Goal: Information Seeking & Learning: Learn about a topic

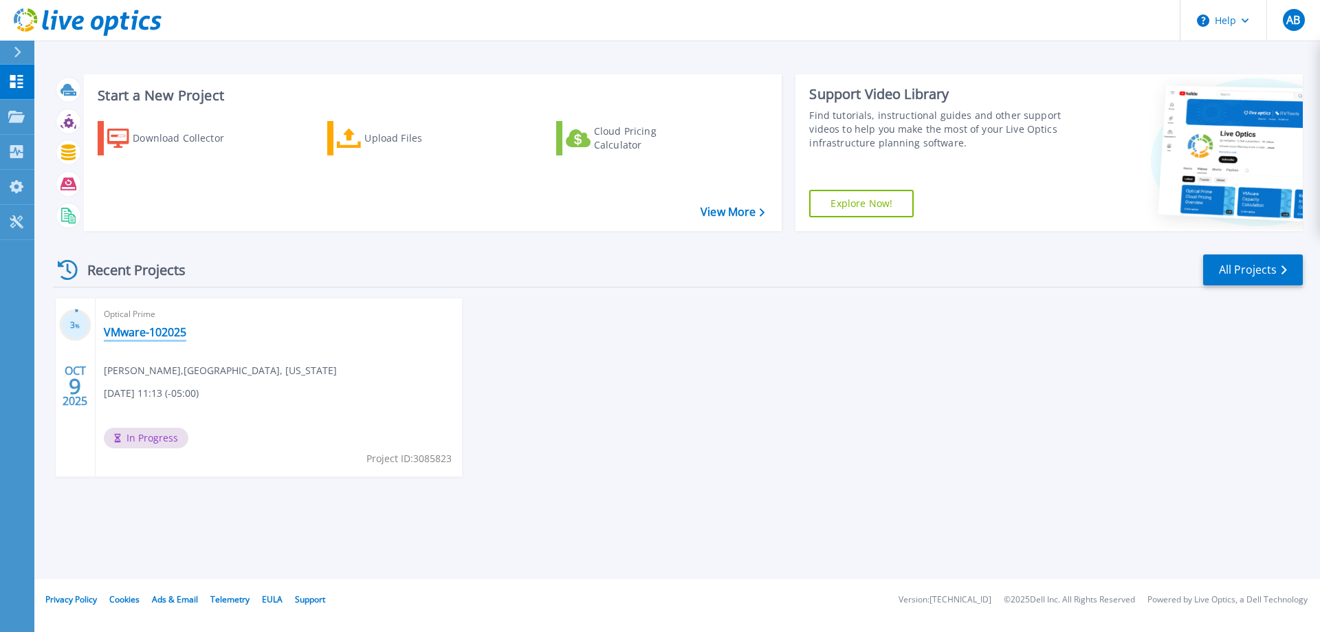
click at [142, 335] on link "VMware-102025" at bounding box center [145, 332] width 82 height 14
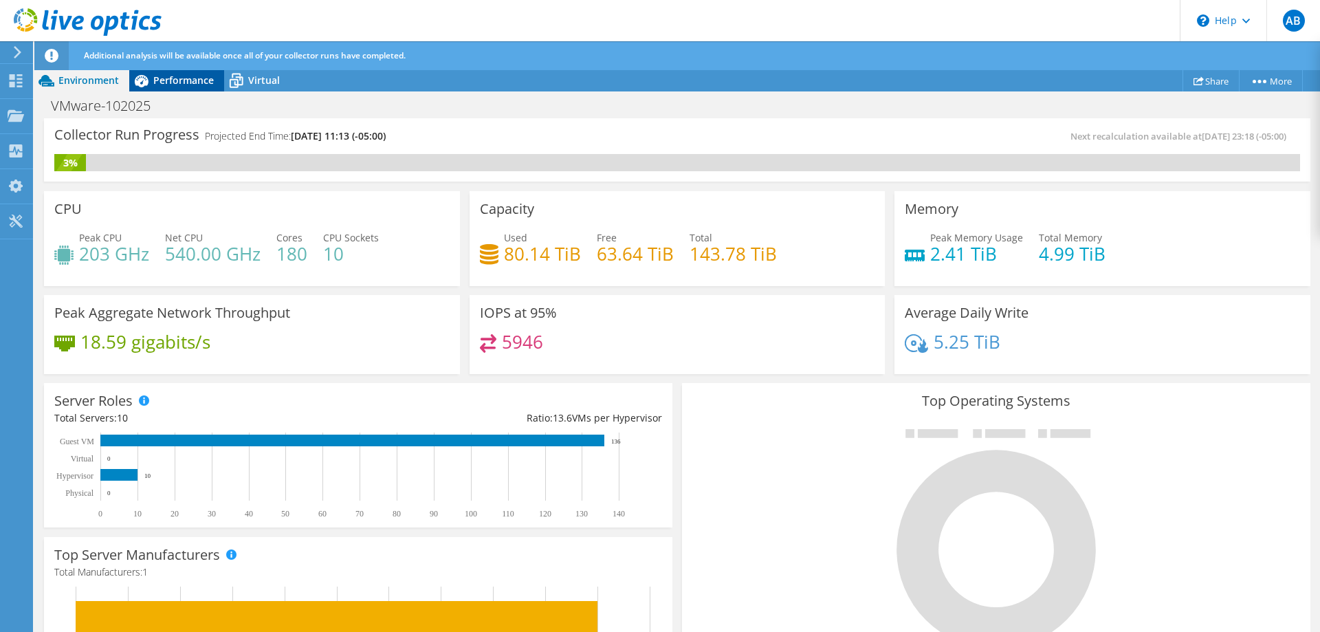
click at [155, 90] on div "Performance" at bounding box center [176, 80] width 95 height 22
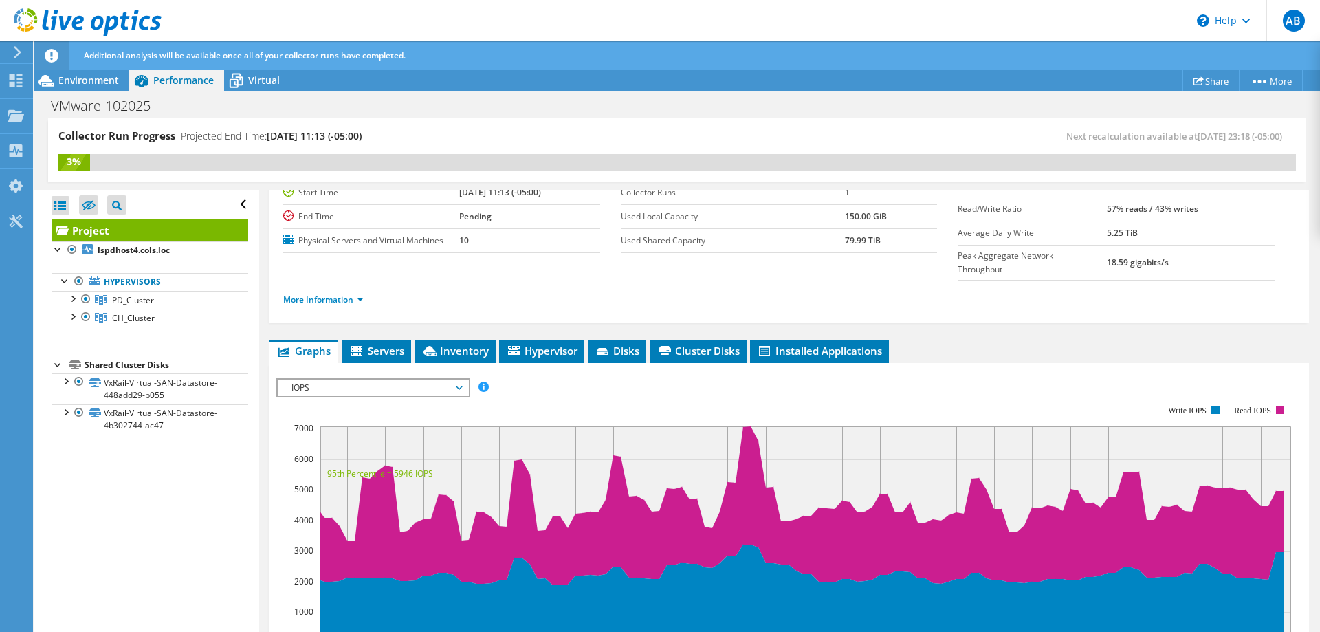
scroll to position [53, 0]
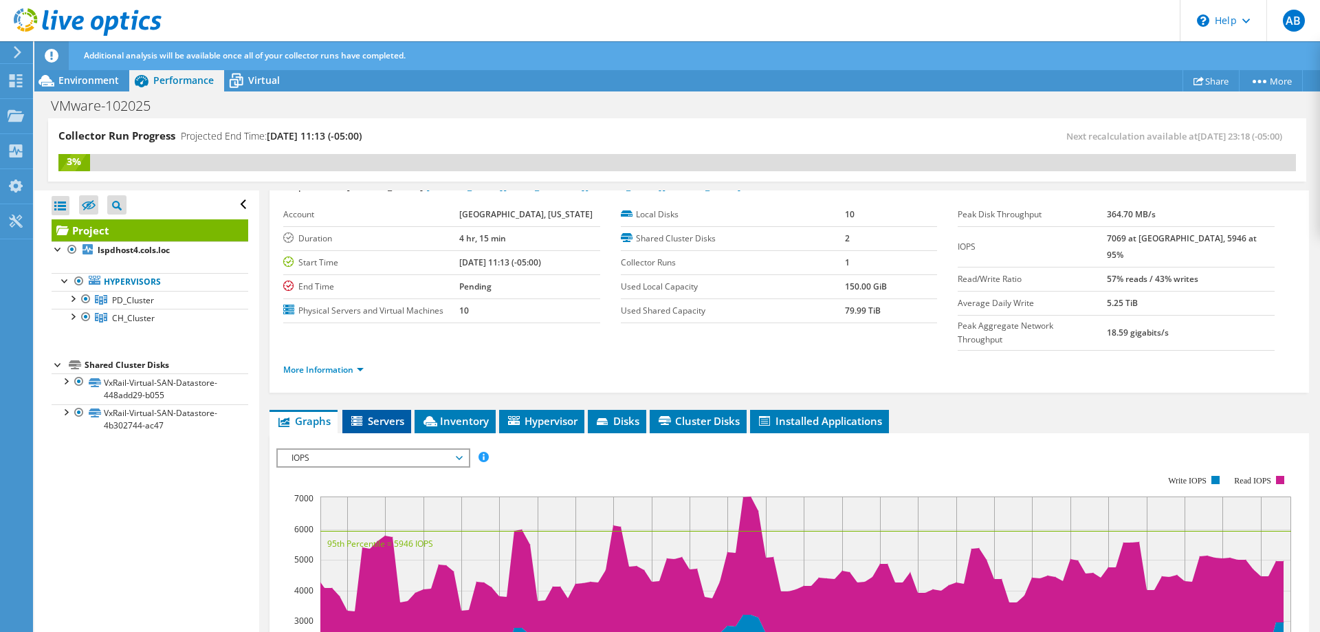
click at [397, 410] on li "Servers" at bounding box center [376, 421] width 69 height 23
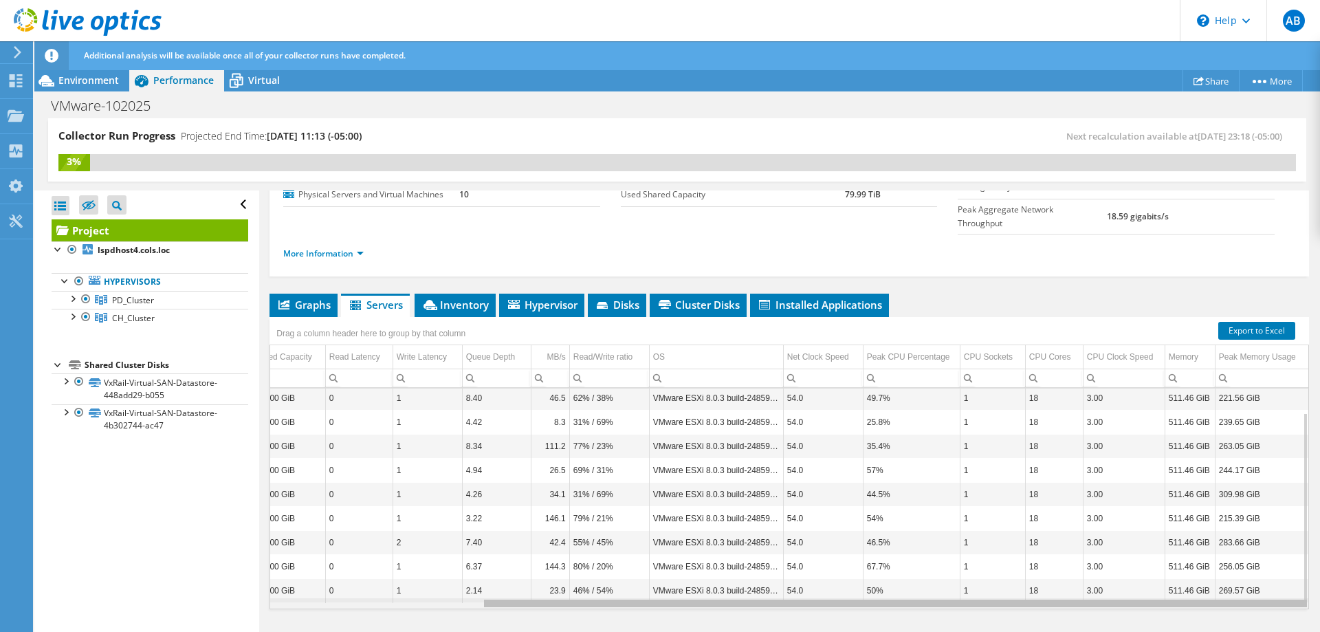
scroll to position [0, 0]
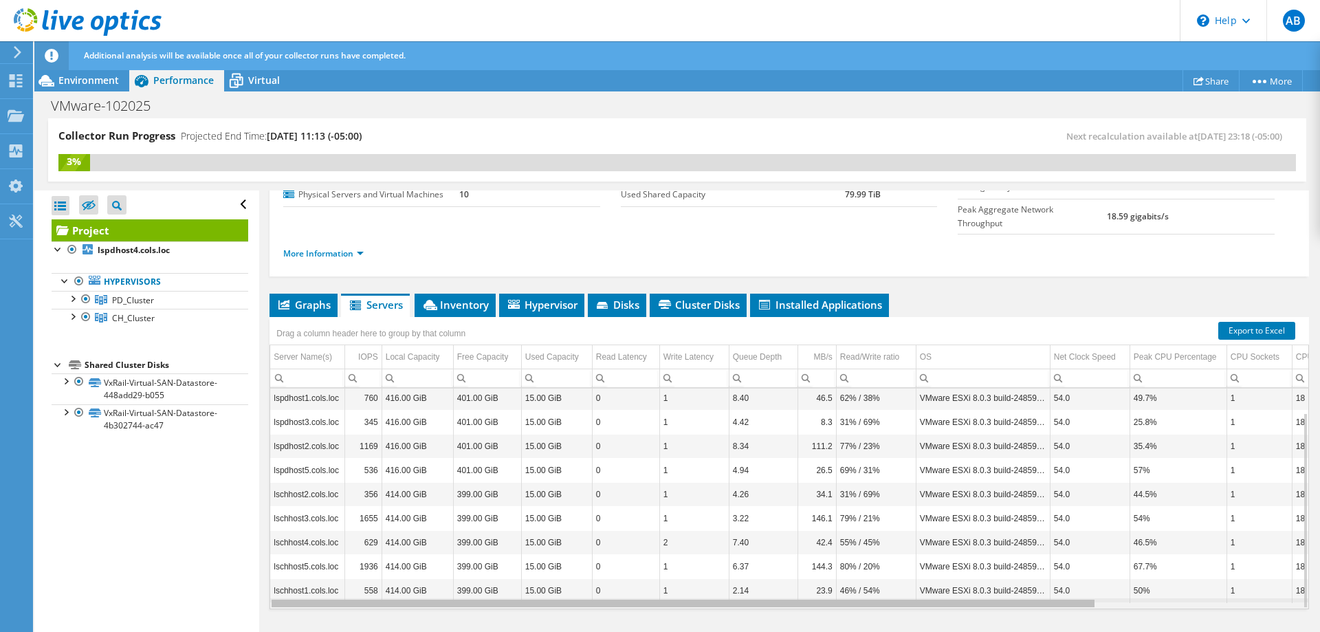
drag, startPoint x: 1061, startPoint y: 578, endPoint x: 701, endPoint y: 563, distance: 359.8
click at [701, 563] on body "AB End User [PERSON_NAME] [PERSON_NAME][EMAIL_ADDRESS][PERSON_NAME][DOMAIN_NAME…" at bounding box center [660, 316] width 1320 height 632
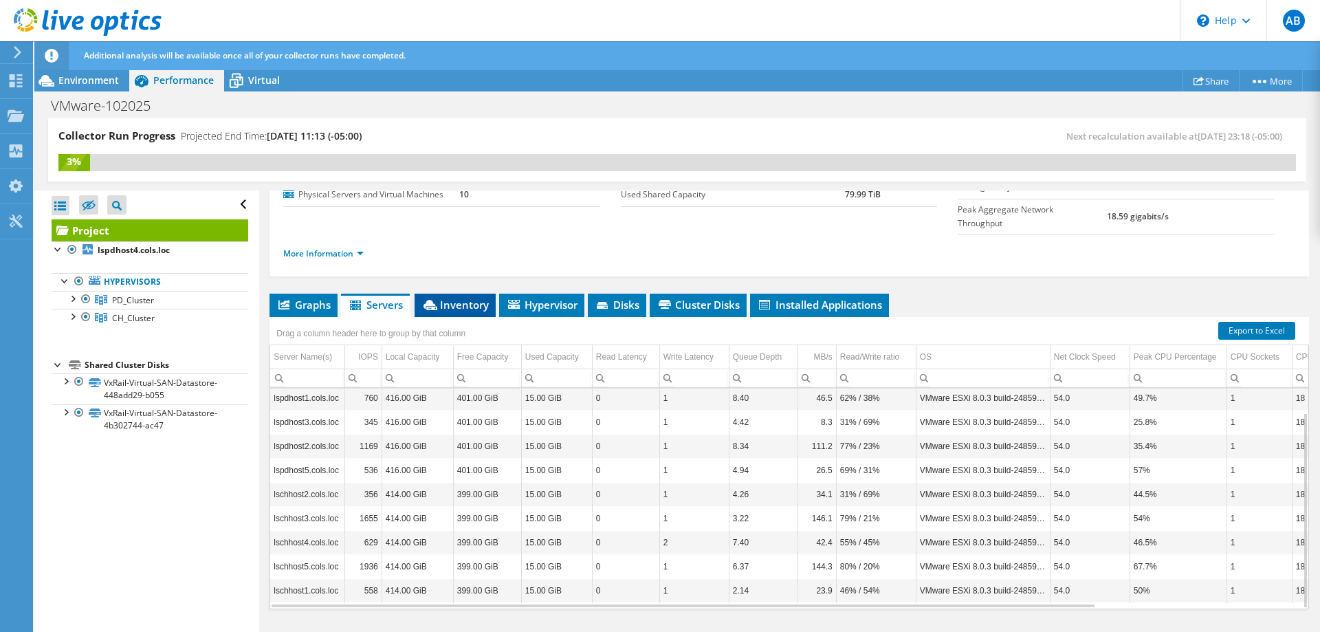
click at [446, 298] on span "Inventory" at bounding box center [454, 305] width 67 height 14
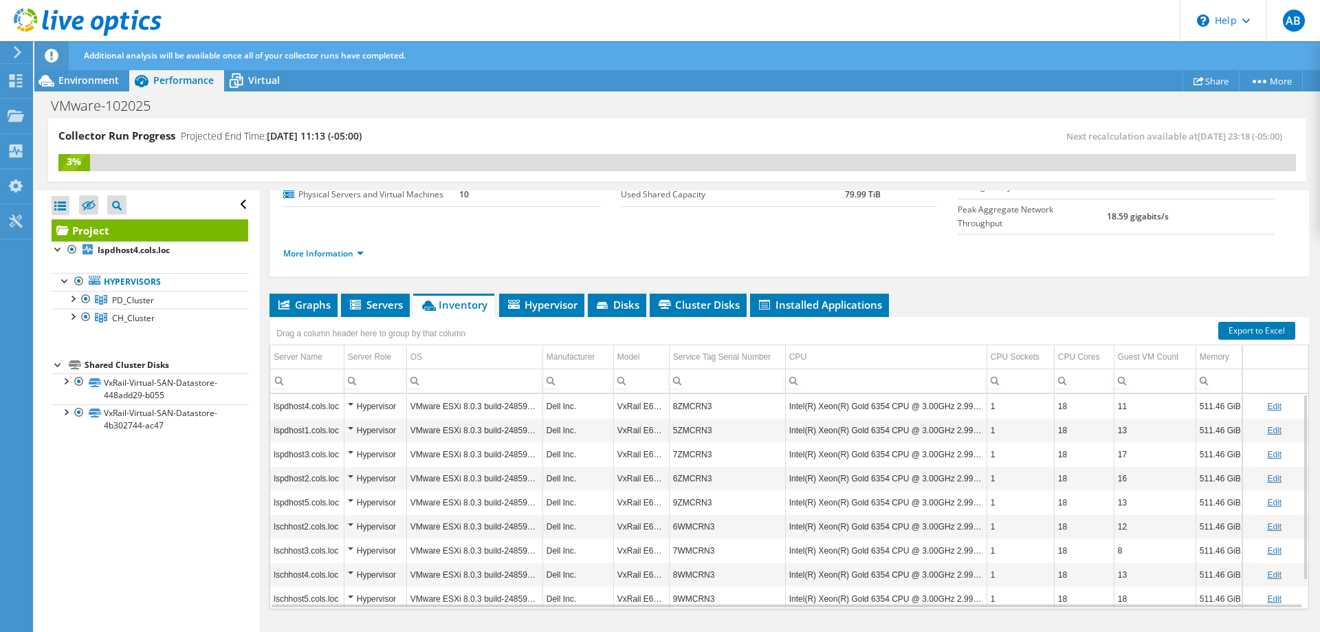
click at [534, 265] on div "Project Details Prepared for: Aaron Bahney, Aaron.Bahney@cityofls.net Account L…" at bounding box center [789, 341] width 1060 height 640
click at [539, 298] on span "Hypervisor" at bounding box center [541, 305] width 71 height 14
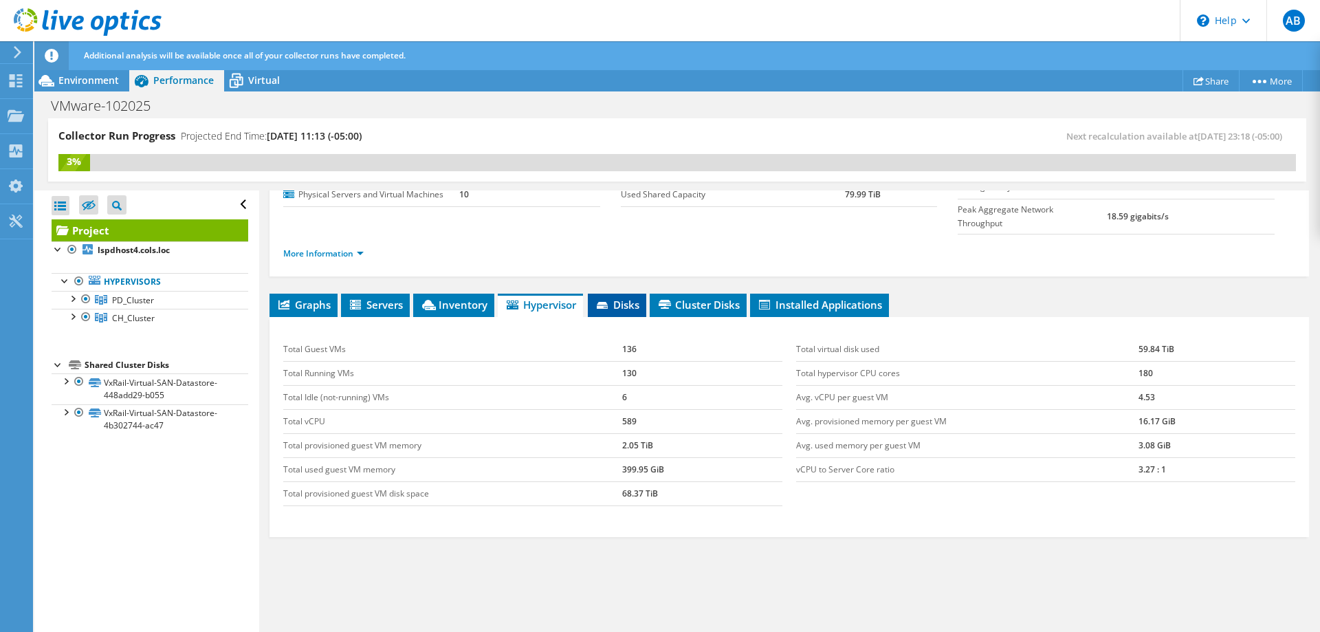
click at [610, 302] on icon at bounding box center [604, 306] width 14 height 9
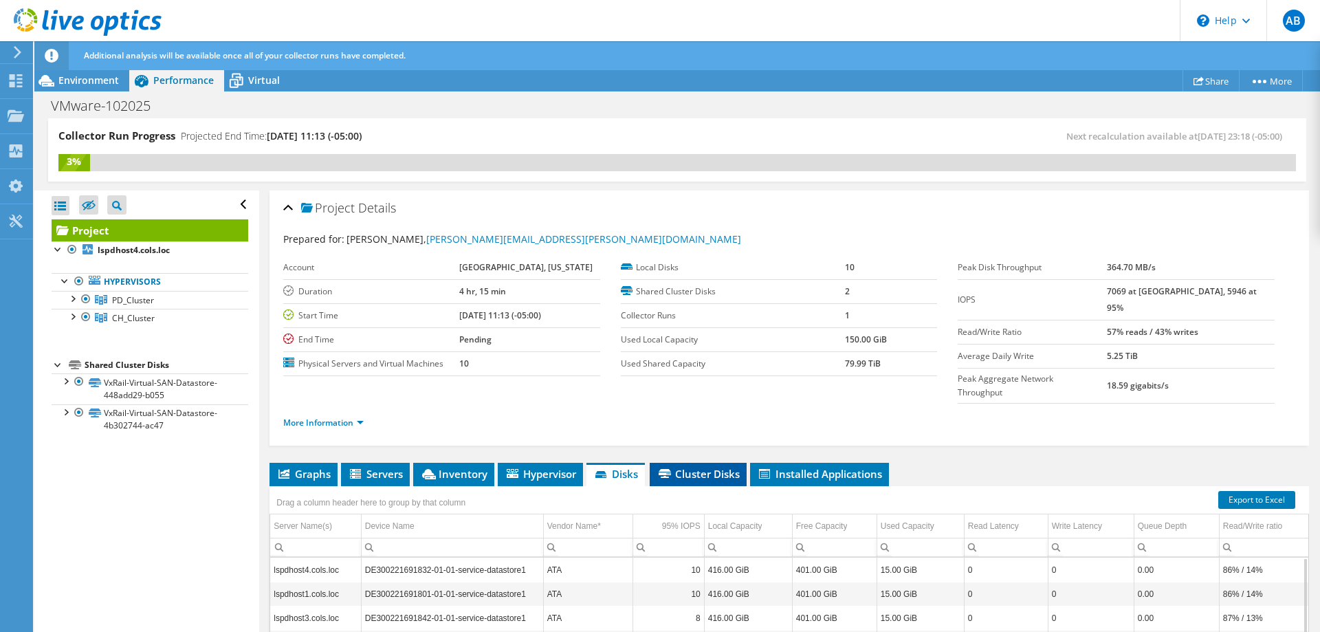
click at [697, 463] on li "Cluster Disks" at bounding box center [698, 474] width 97 height 23
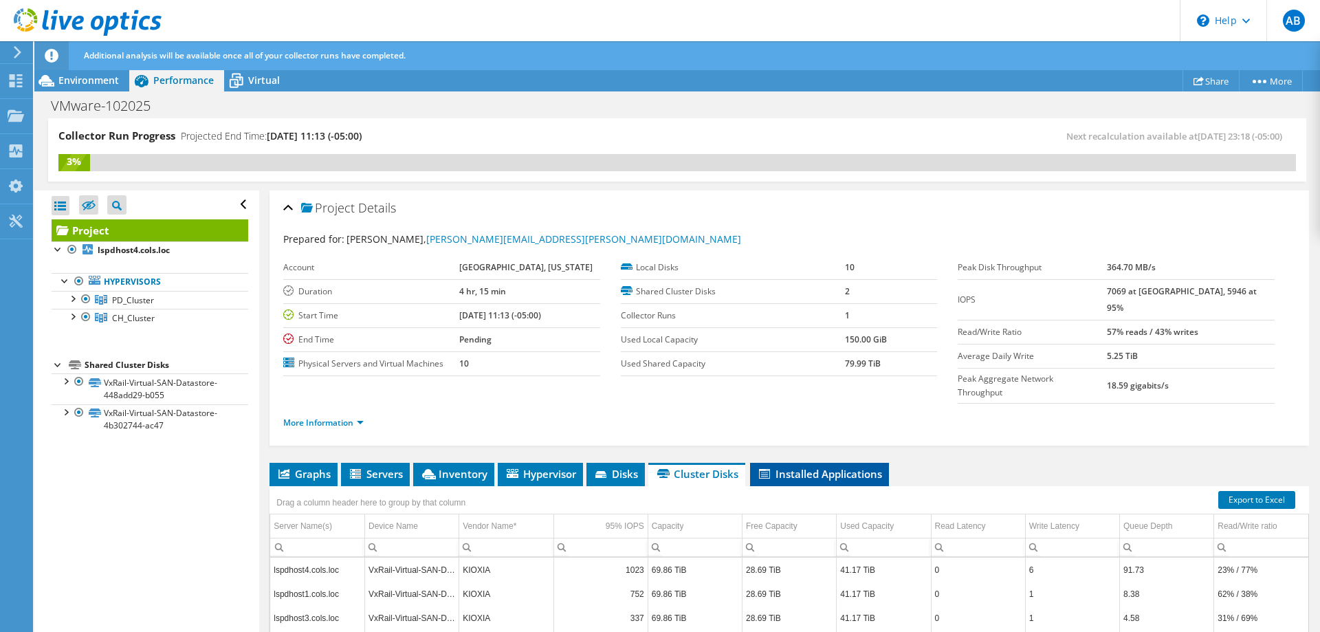
click at [823, 467] on span "Installed Applications" at bounding box center [819, 474] width 125 height 14
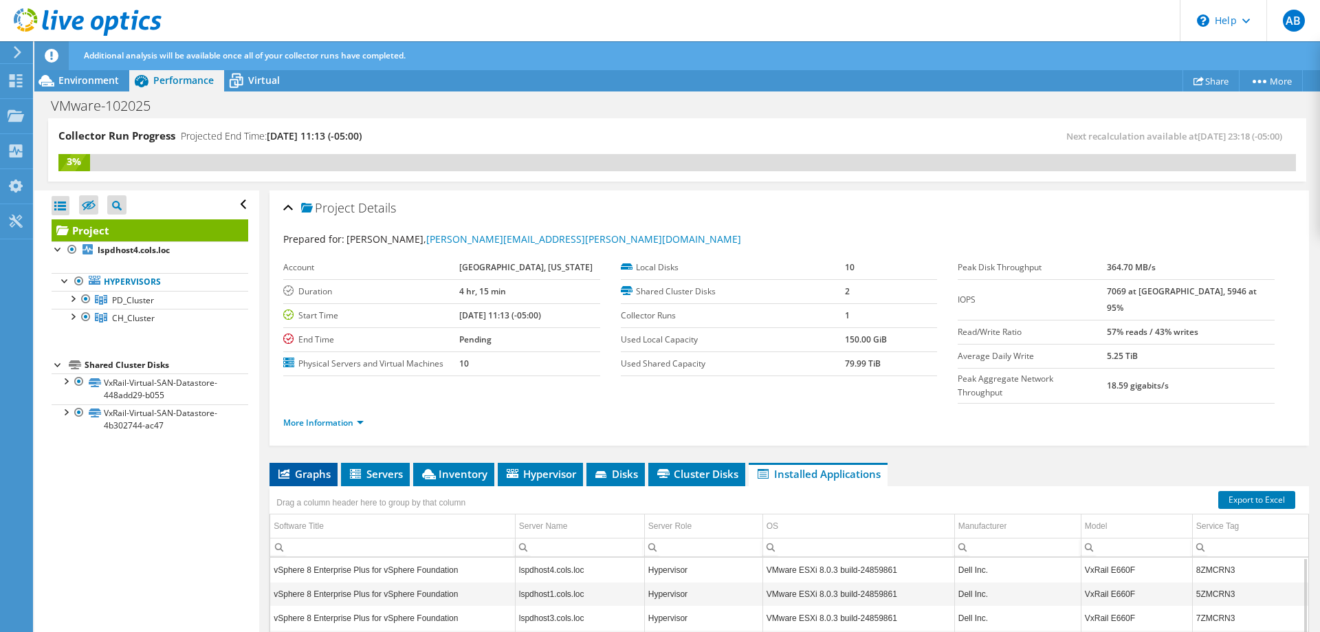
click at [289, 469] on icon at bounding box center [283, 474] width 11 height 10
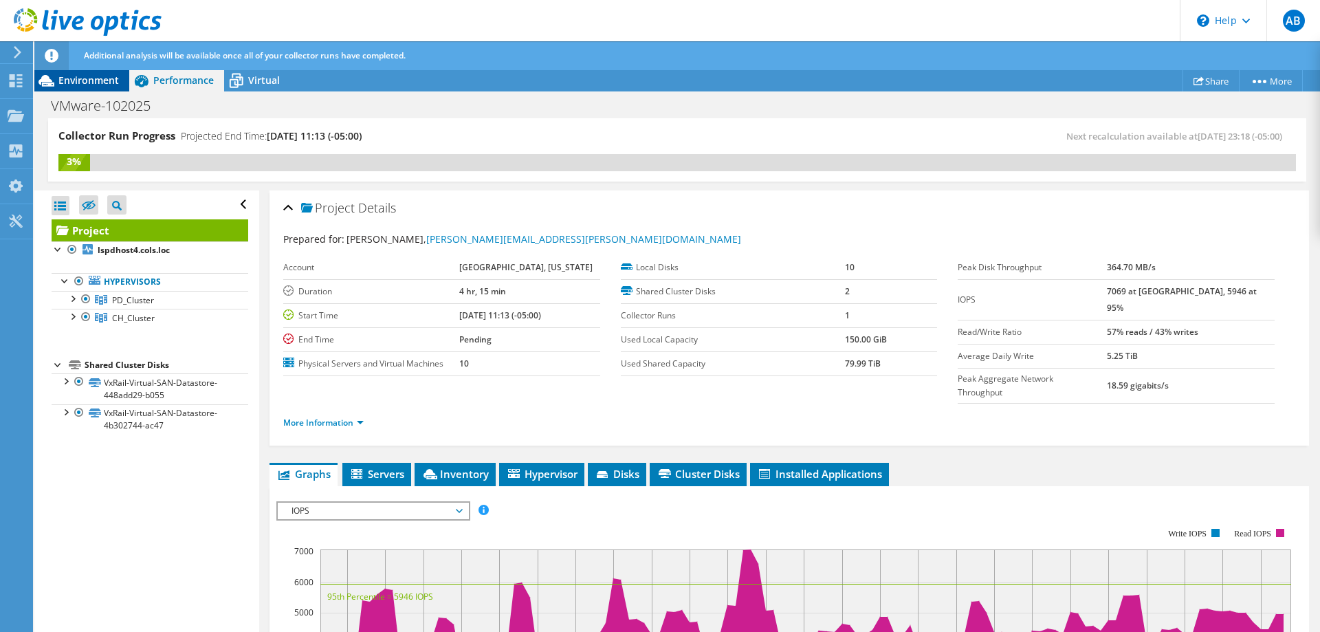
click at [88, 77] on span "Environment" at bounding box center [88, 80] width 60 height 13
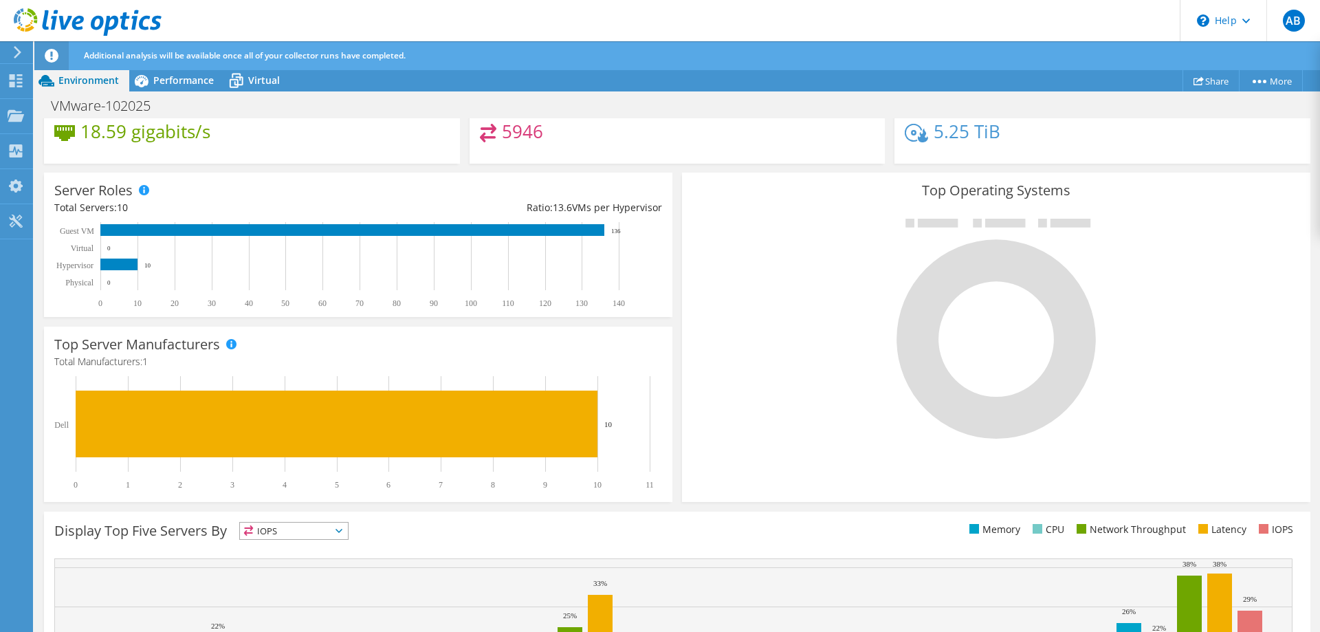
scroll to position [366, 0]
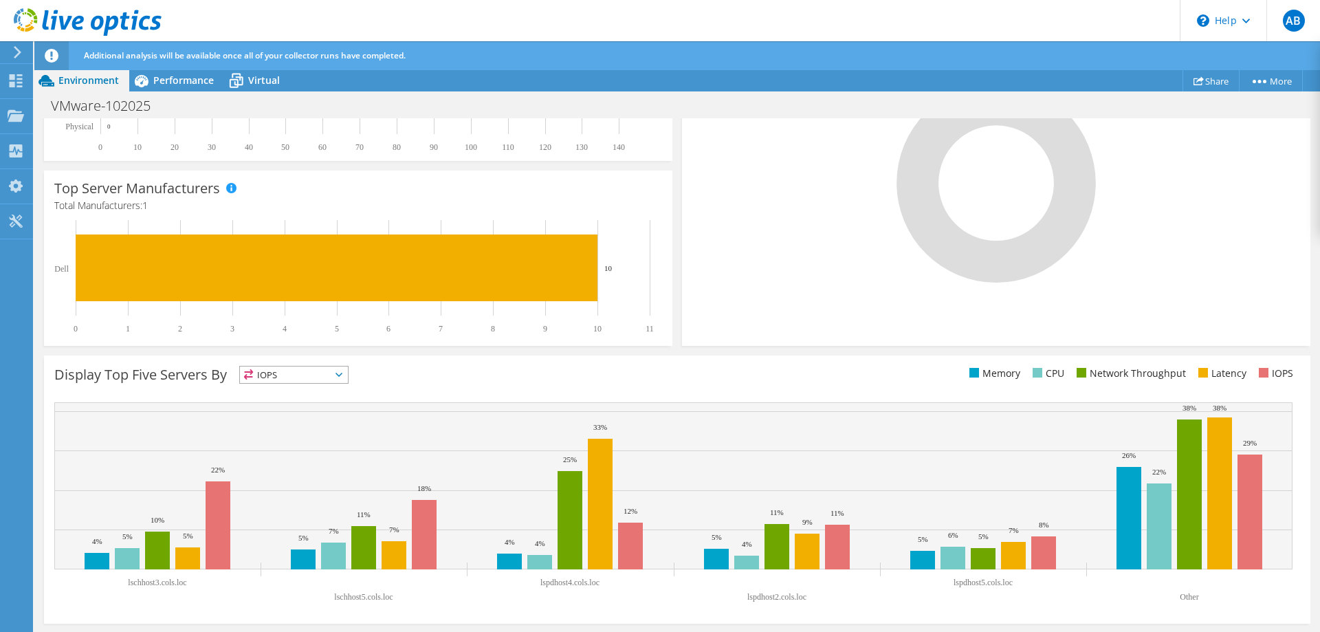
click at [291, 376] on span "IOPS" at bounding box center [294, 374] width 108 height 16
click at [294, 441] on li "CPU" at bounding box center [294, 430] width 108 height 19
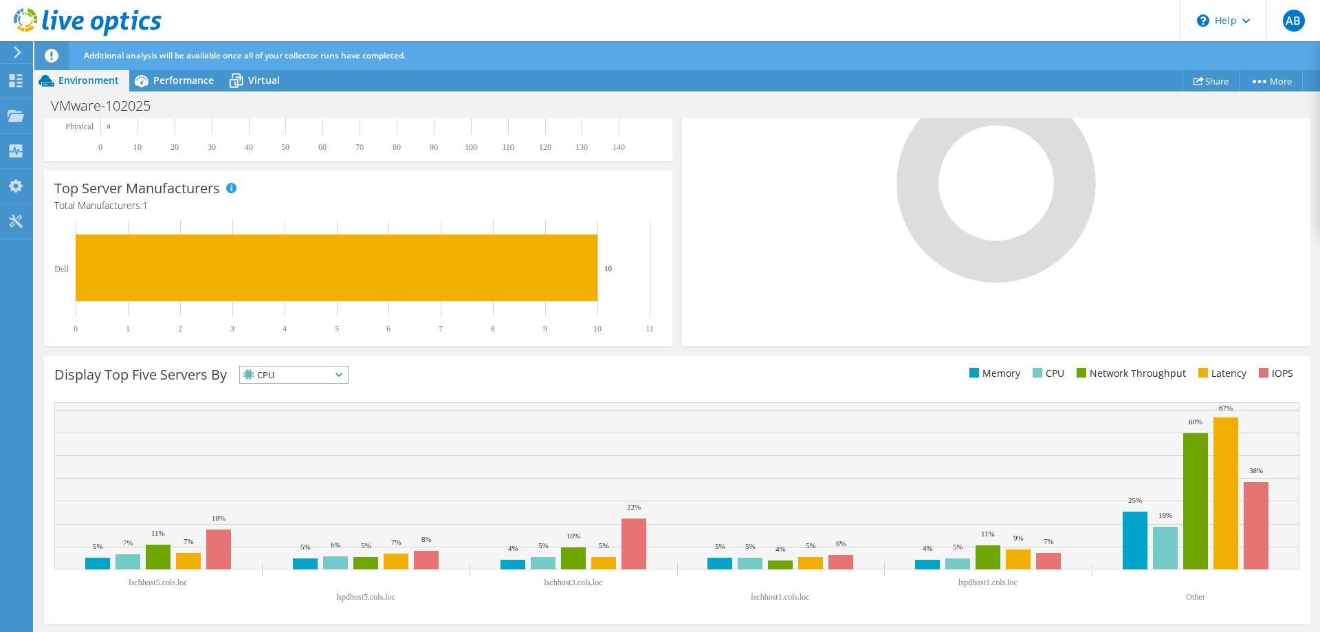
click at [309, 374] on span "CPU" at bounding box center [285, 374] width 91 height 16
click at [314, 446] on li "Network Throughput" at bounding box center [294, 450] width 108 height 19
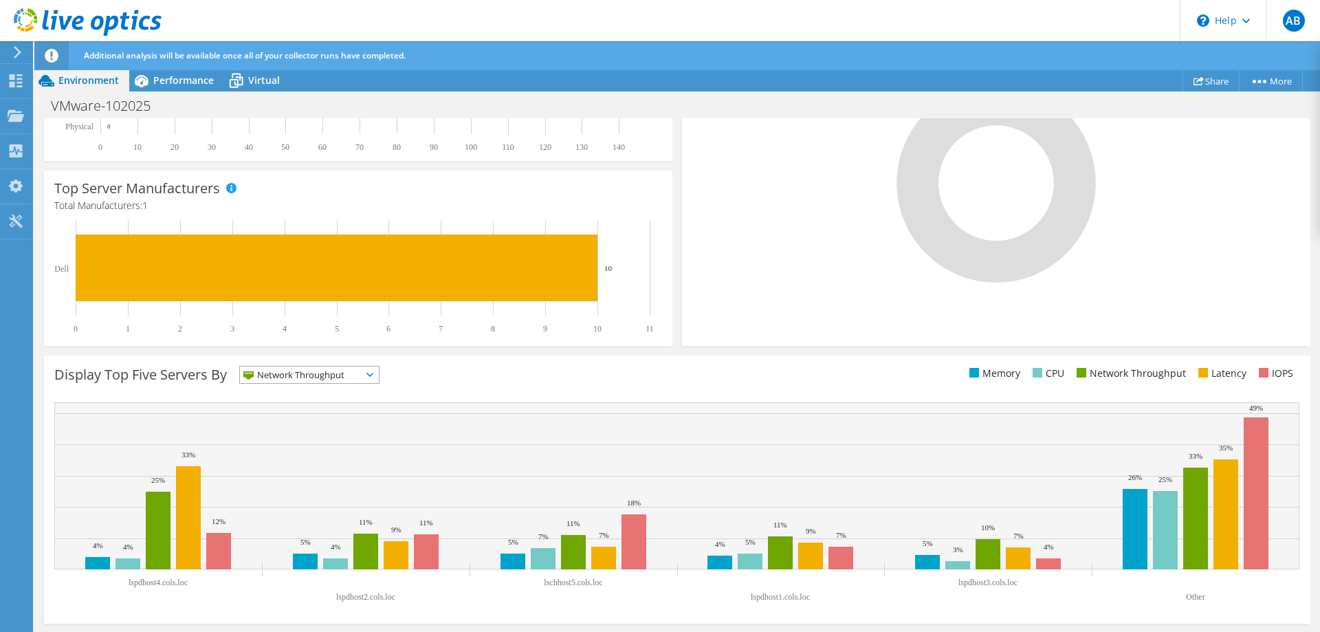
click at [302, 377] on span "Network Throughput" at bounding box center [301, 374] width 122 height 16
click at [311, 379] on span "Network Throughput" at bounding box center [301, 374] width 122 height 16
click at [299, 425] on li "CPU" at bounding box center [309, 430] width 139 height 19
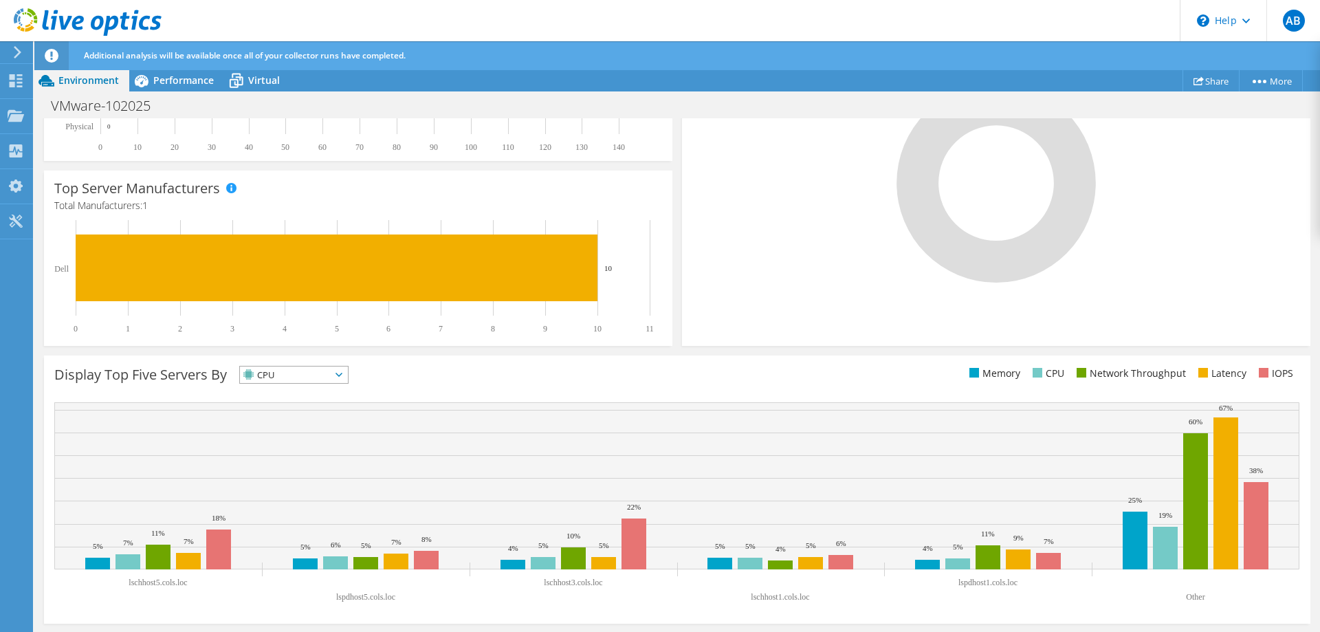
click at [297, 376] on span "CPU" at bounding box center [285, 374] width 91 height 16
click at [296, 415] on li "Memory" at bounding box center [294, 411] width 108 height 19
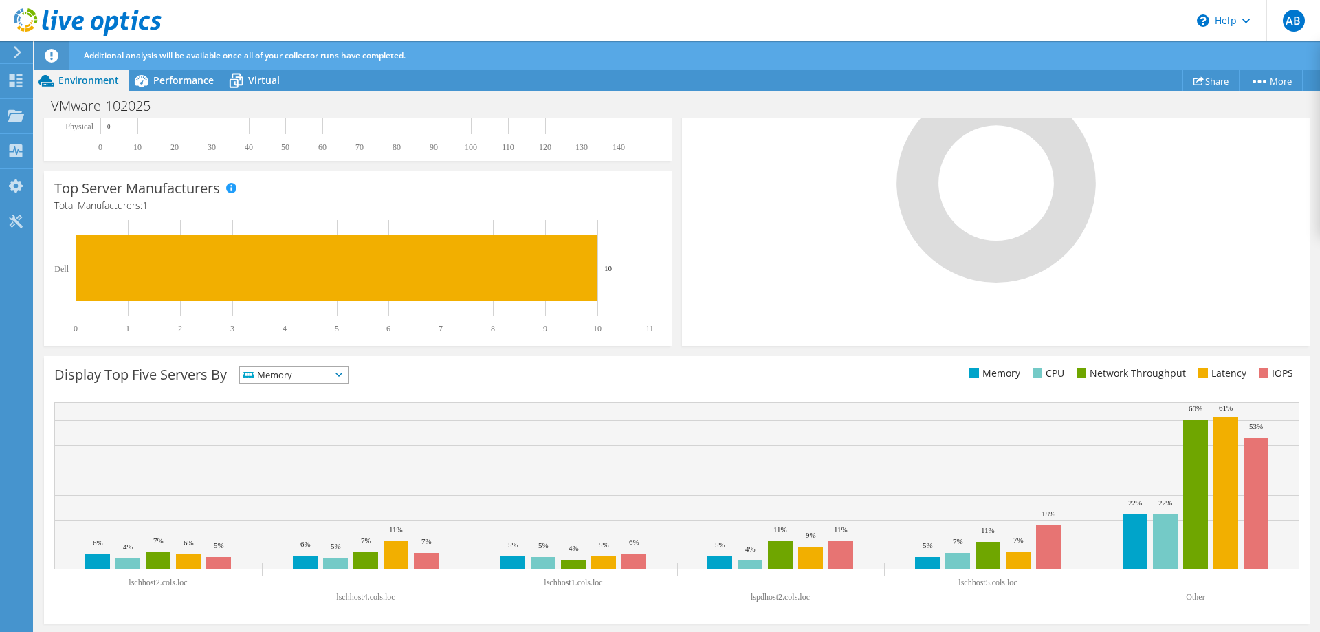
click at [315, 369] on span "Memory" at bounding box center [285, 374] width 91 height 16
click at [300, 388] on li "IOPS" at bounding box center [294, 392] width 108 height 19
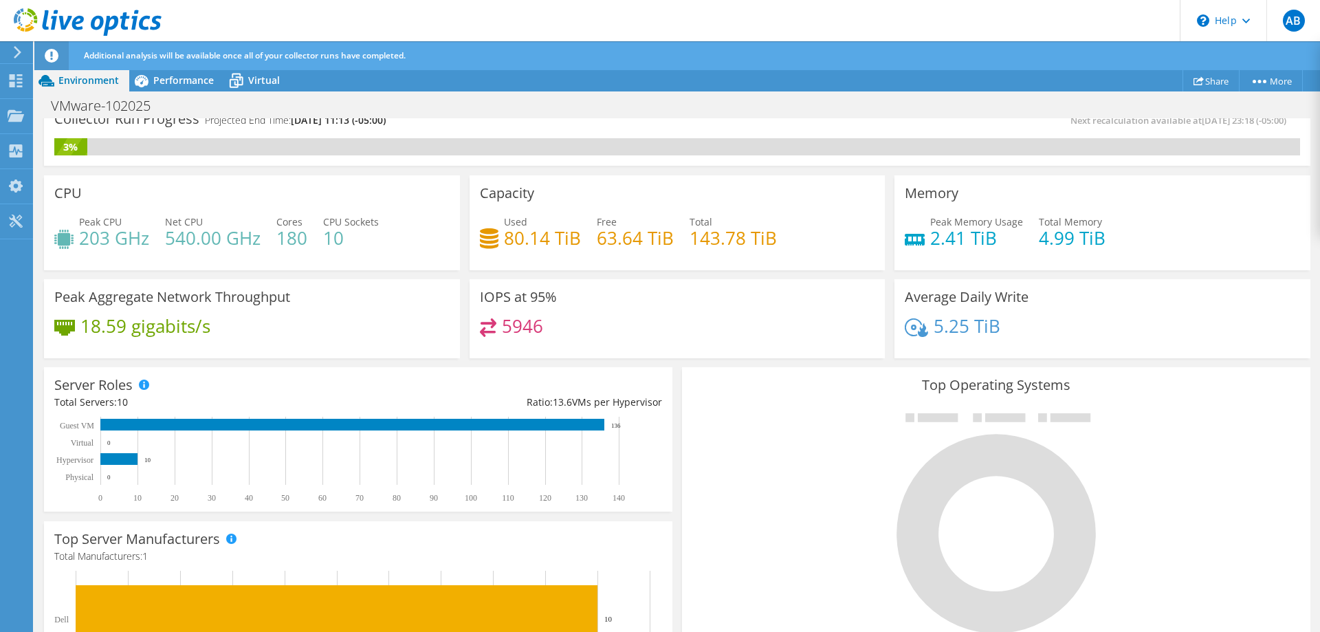
scroll to position [0, 0]
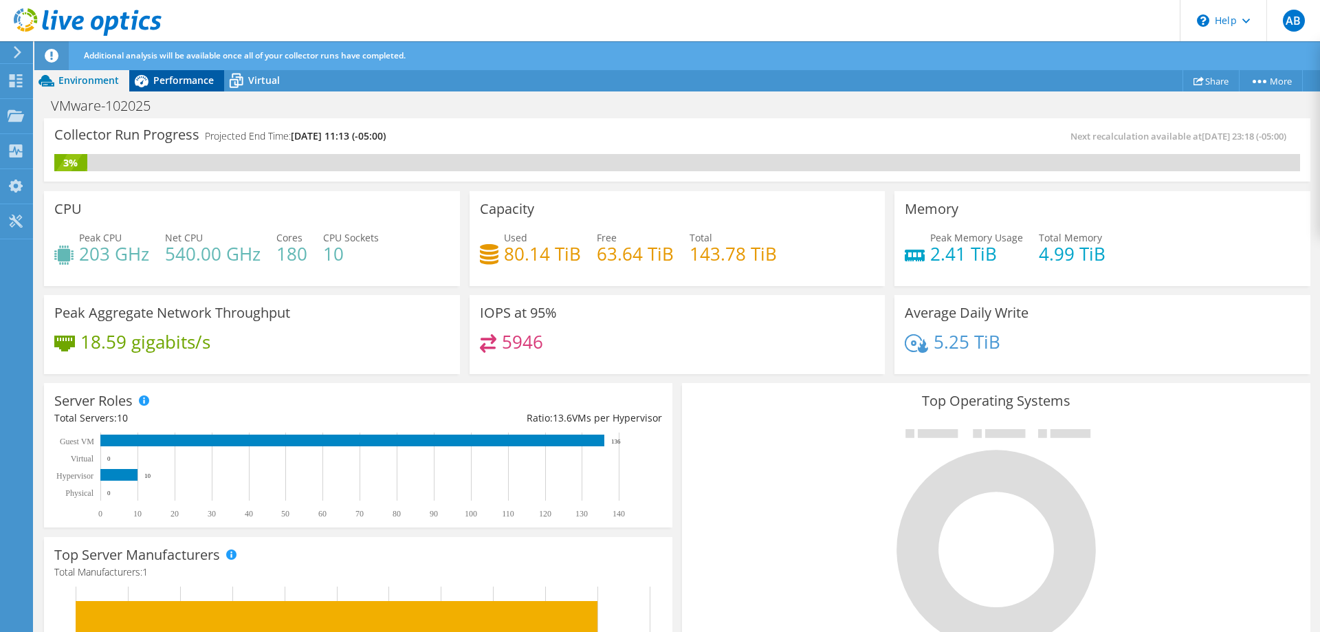
click at [139, 87] on icon at bounding box center [142, 81] width 14 height 12
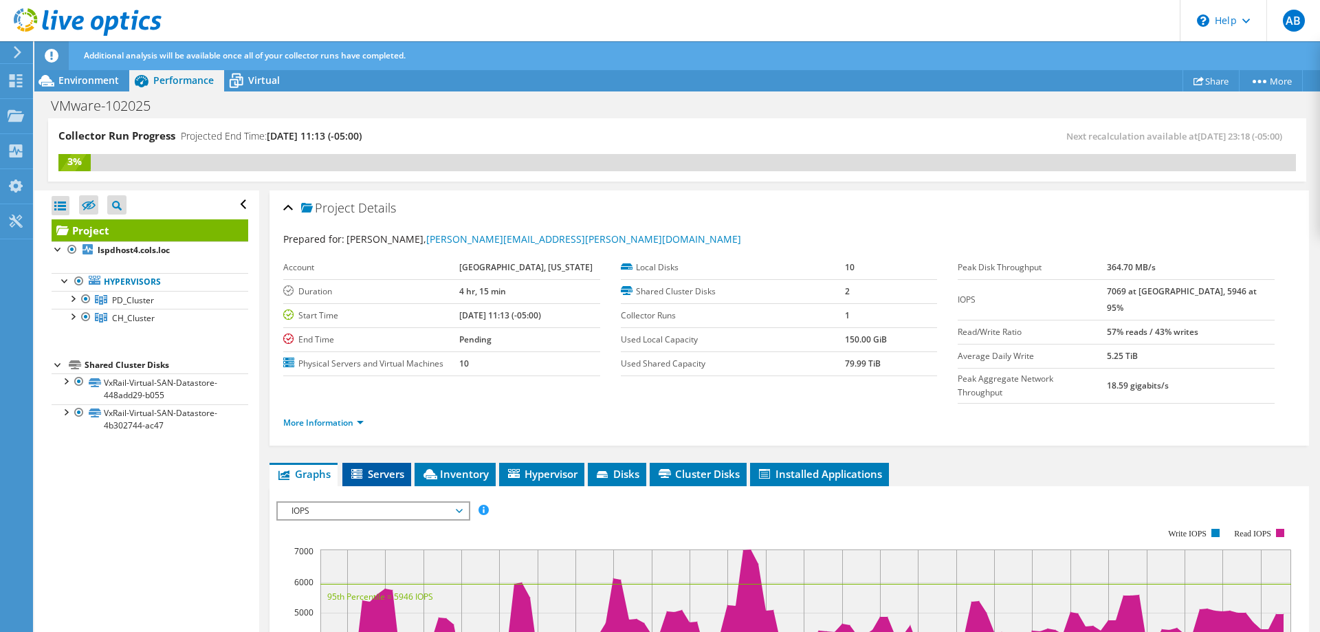
click at [398, 467] on span "Servers" at bounding box center [376, 474] width 55 height 14
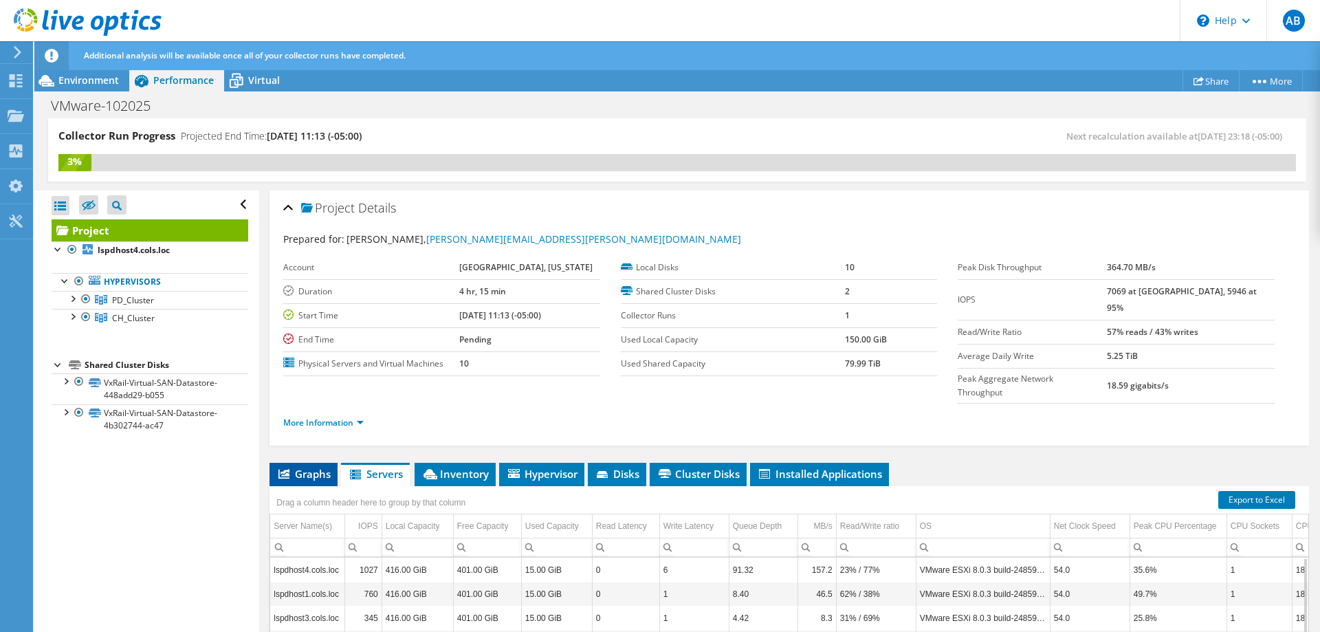
click at [311, 467] on span "Graphs" at bounding box center [303, 474] width 54 height 14
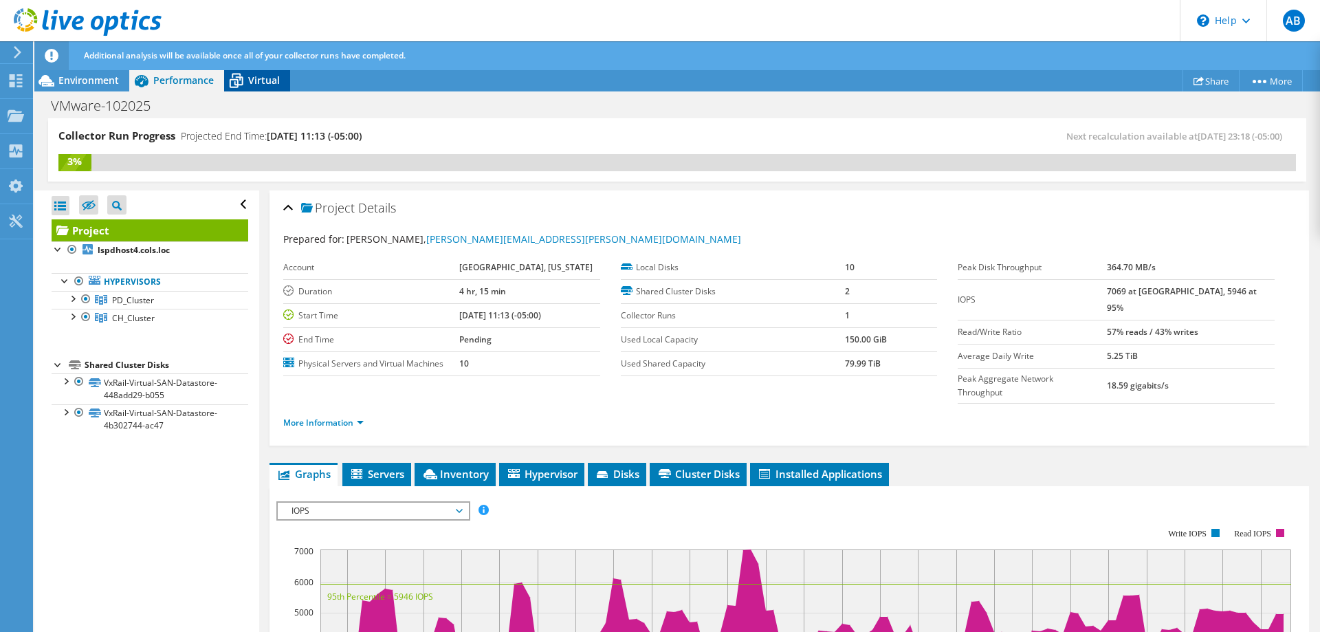
click at [242, 82] on icon at bounding box center [237, 81] width 14 height 11
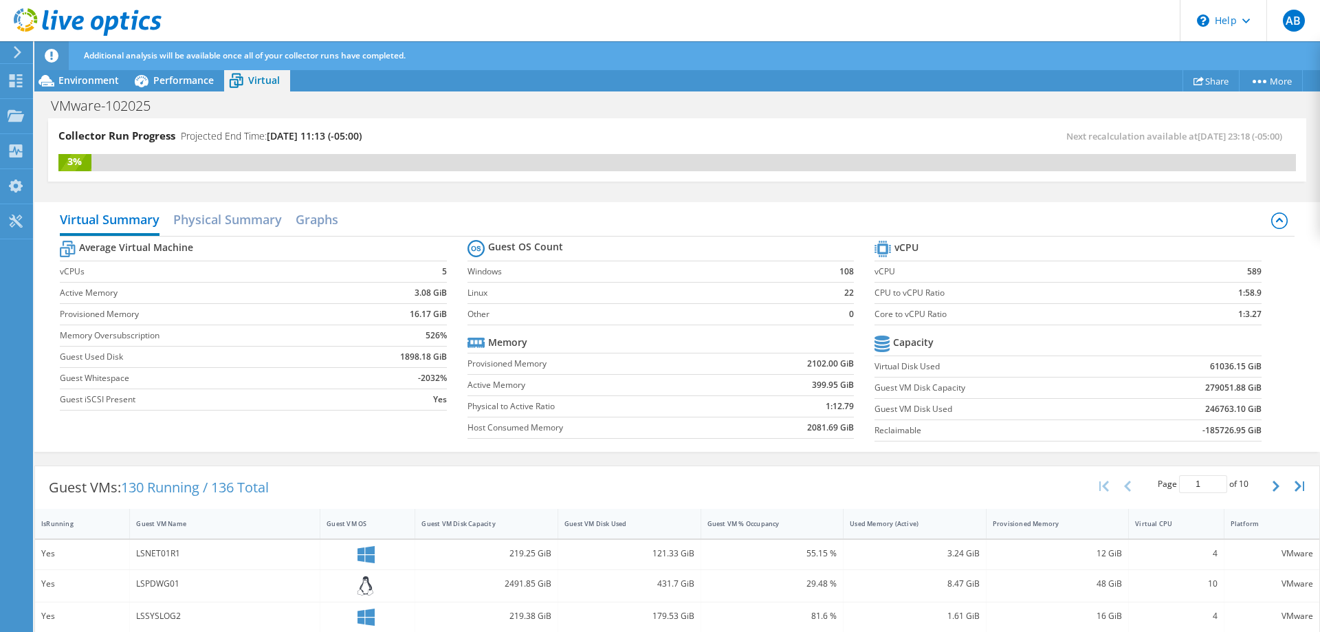
click at [905, 340] on b "Capacity" at bounding box center [913, 342] width 41 height 14
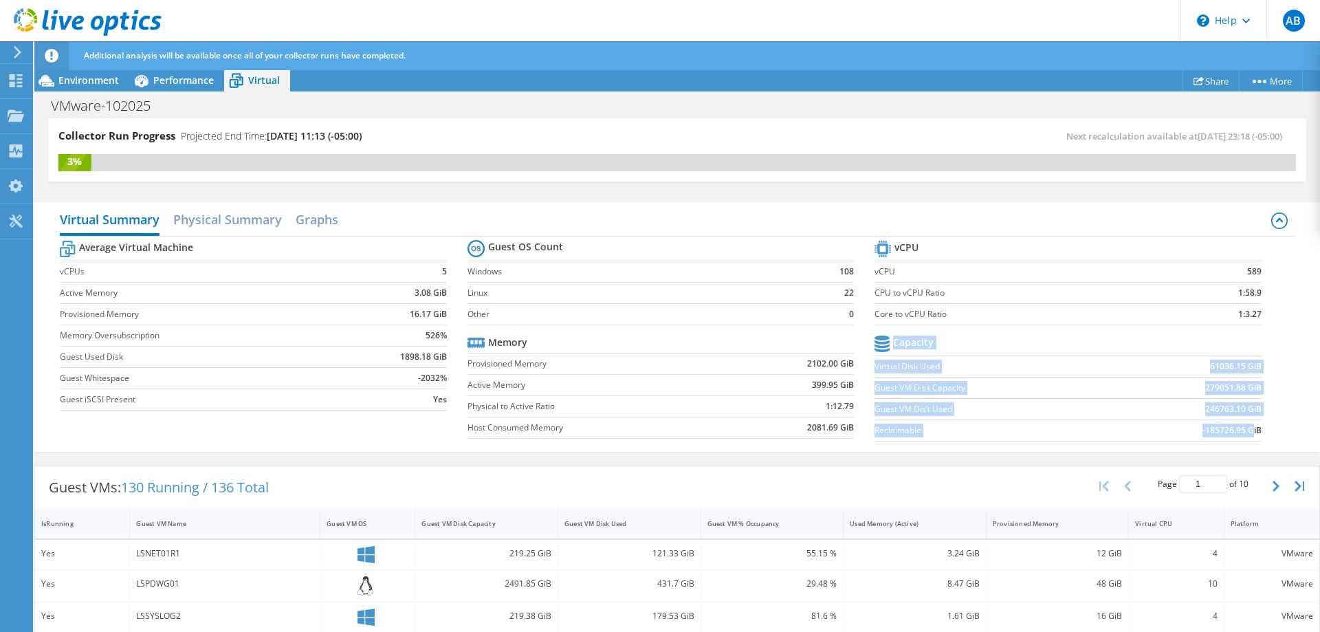
drag, startPoint x: 873, startPoint y: 430, endPoint x: 1252, endPoint y: 431, distance: 379.4
click at [1252, 431] on div "Average Virtual Machine vCPUs 5 Active Memory 3.08 GiB Provisioned Memory 16.17…" at bounding box center [677, 342] width 1234 height 212
click at [1228, 431] on b "-185726.95 GiB" at bounding box center [1231, 430] width 59 height 14
drag, startPoint x: 1219, startPoint y: 430, endPoint x: 1303, endPoint y: 438, distance: 84.9
click at [1303, 438] on div "Virtual Summary Physical Summary Graphs Average Virtual Machine vCPUs 5 Active …" at bounding box center [676, 327] width 1285 height 250
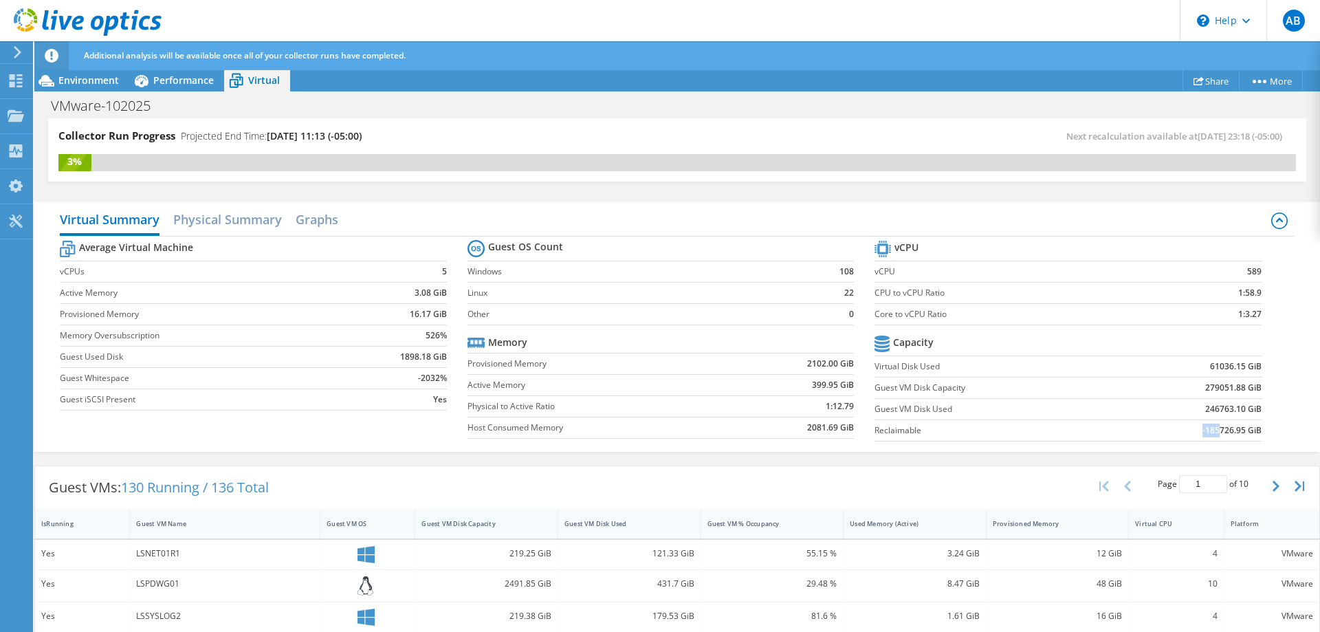
click at [469, 523] on div "Guest VM Disk Capacity" at bounding box center [477, 523] width 113 height 9
click at [593, 527] on div "Guest VM Disk Used" at bounding box center [620, 523] width 113 height 9
click at [483, 524] on div "Guest VM Disk Capacity" at bounding box center [477, 523] width 113 height 9
drag, startPoint x: 500, startPoint y: 555, endPoint x: 566, endPoint y: 553, distance: 66.0
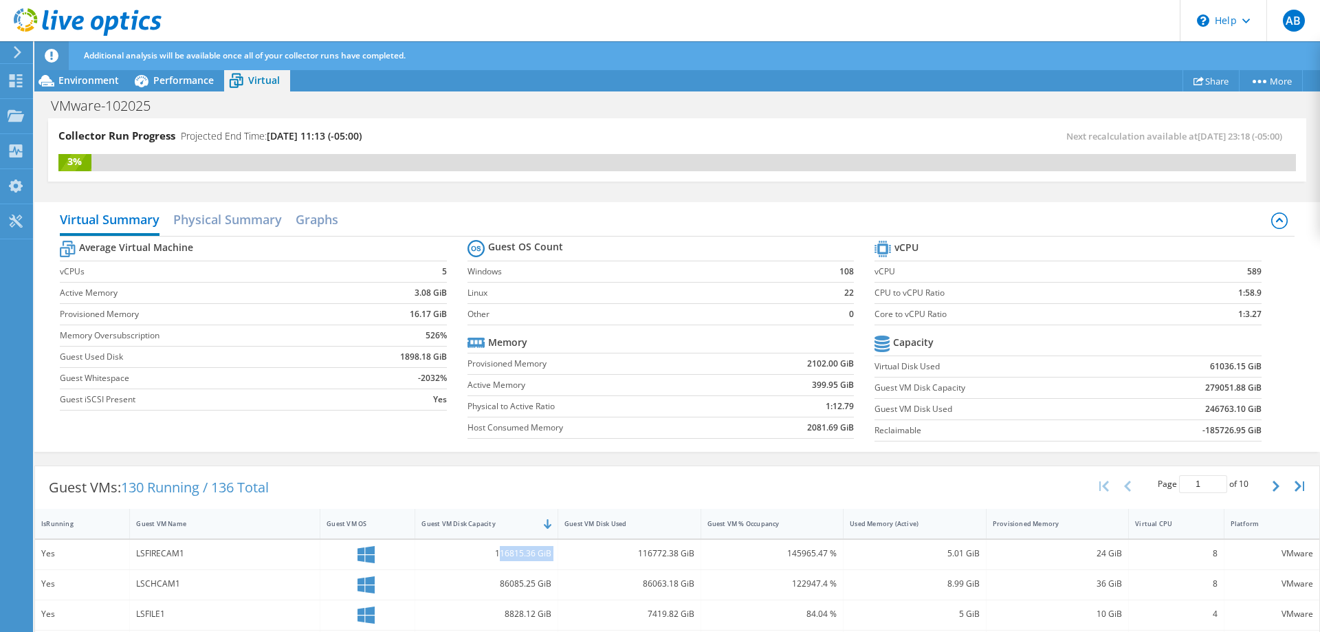
click at [558, 553] on div "116815.36 GiB" at bounding box center [486, 555] width 143 height 30
click at [213, 217] on h2 "Physical Summary" at bounding box center [227, 221] width 109 height 30
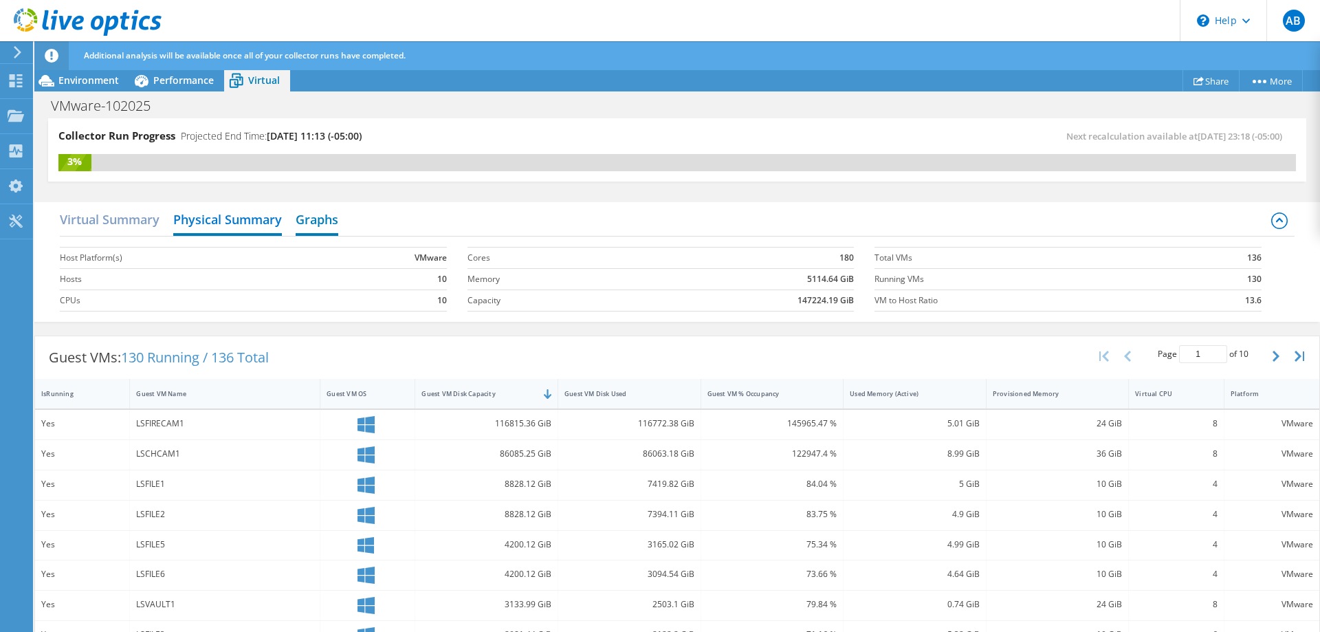
click at [336, 225] on h2 "Graphs" at bounding box center [317, 221] width 43 height 30
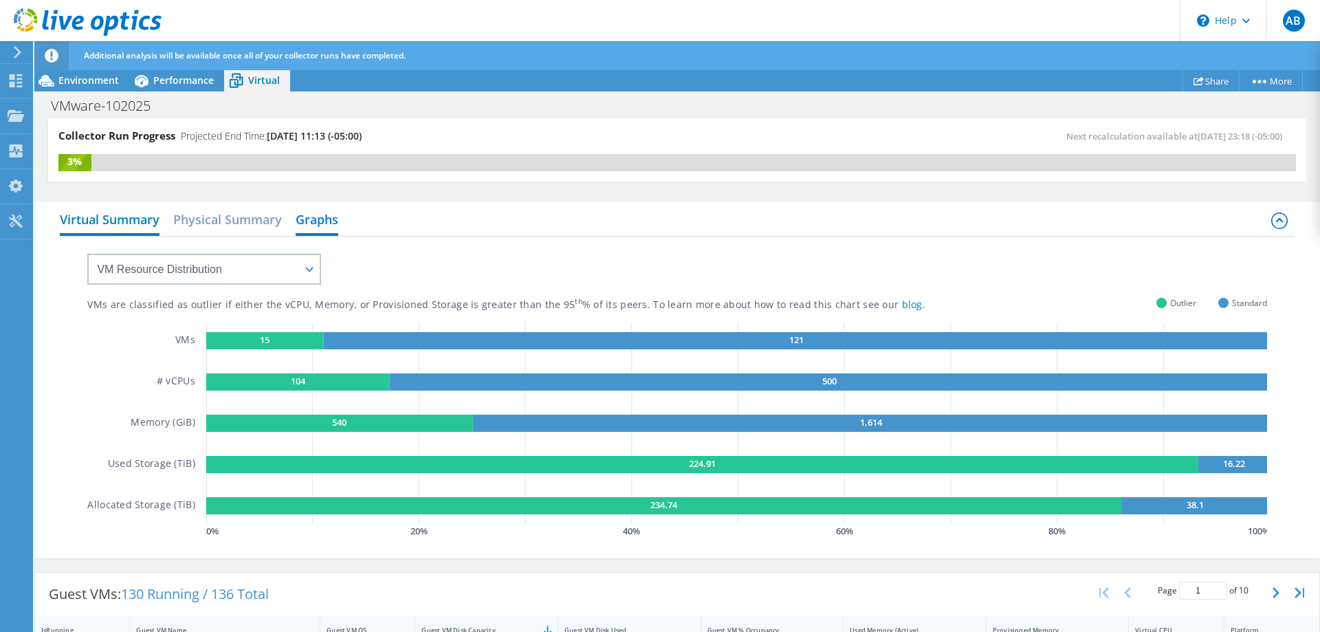
click at [129, 217] on h2 "Virtual Summary" at bounding box center [110, 221] width 100 height 30
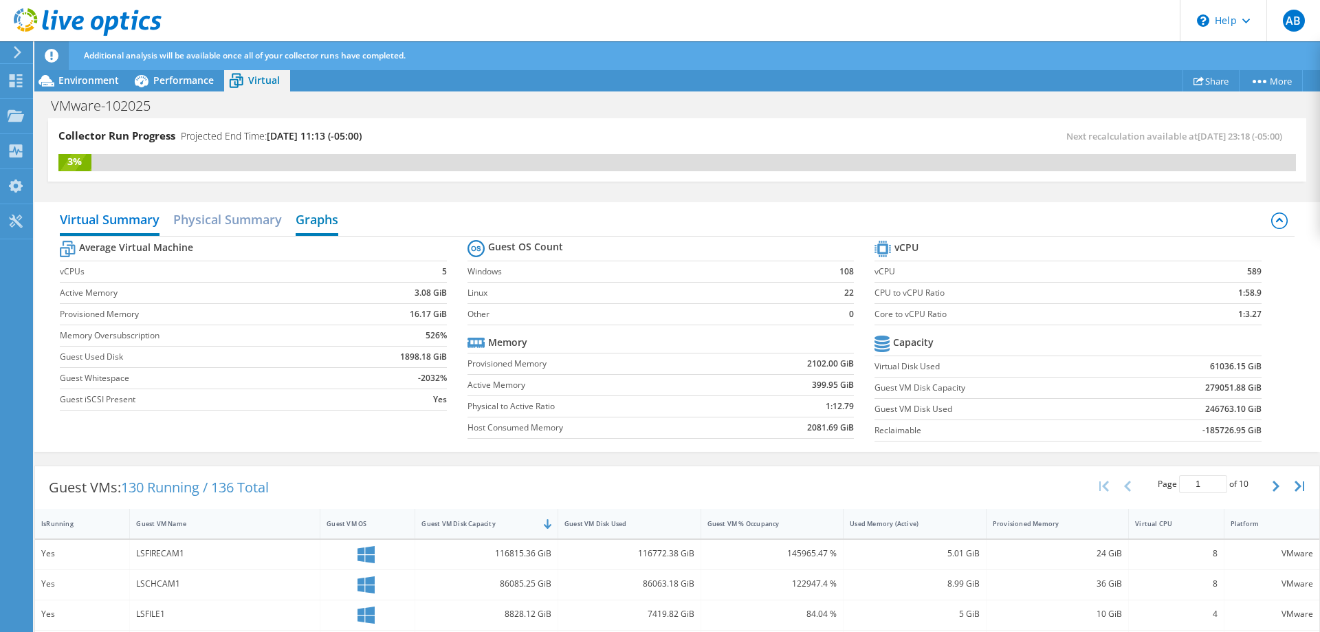
click at [333, 220] on h2 "Graphs" at bounding box center [317, 221] width 43 height 30
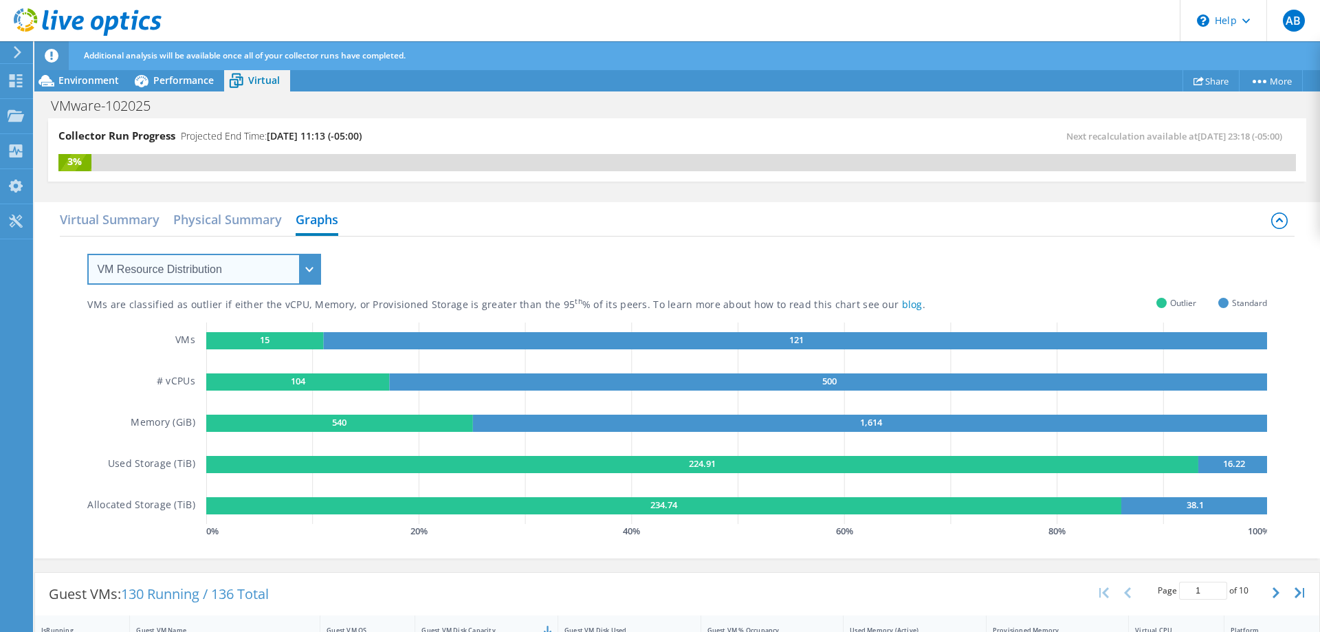
click at [87, 254] on select "VM Resource Distribution Provisioning Contrast Over Provisioning" at bounding box center [204, 269] width 234 height 31
click at [242, 270] on select "VM Resource Distribution Provisioning Contrast Over Provisioning" at bounding box center [204, 269] width 234 height 31
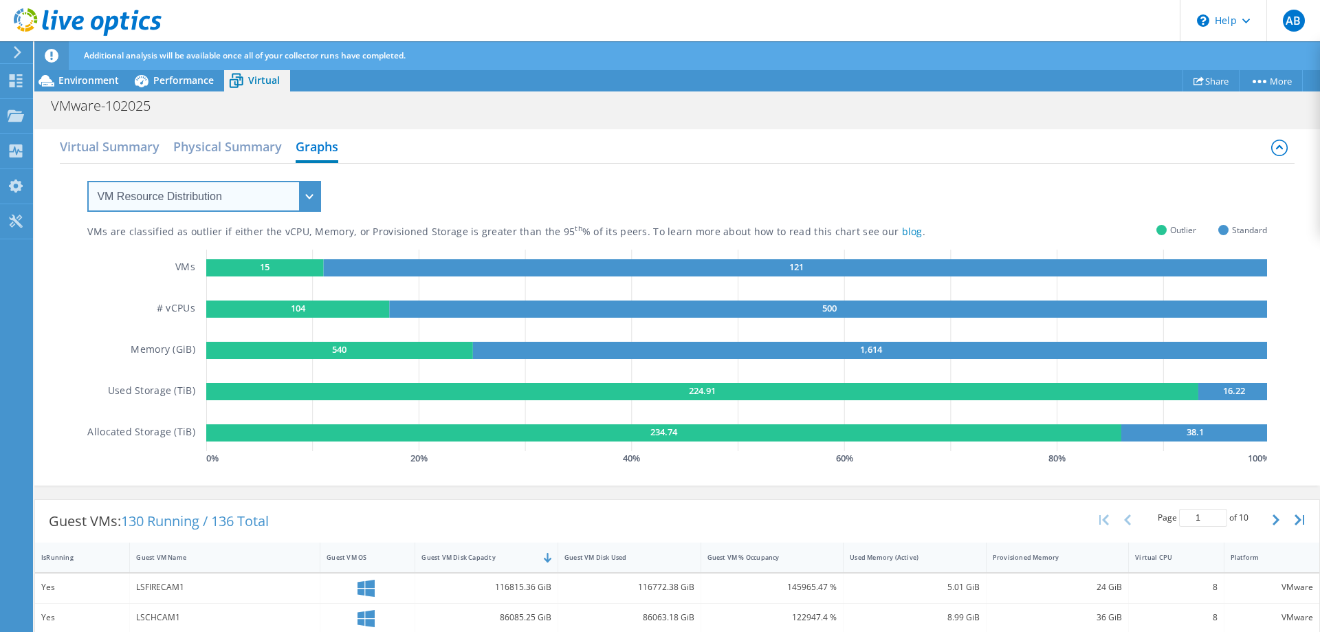
scroll to position [140, 0]
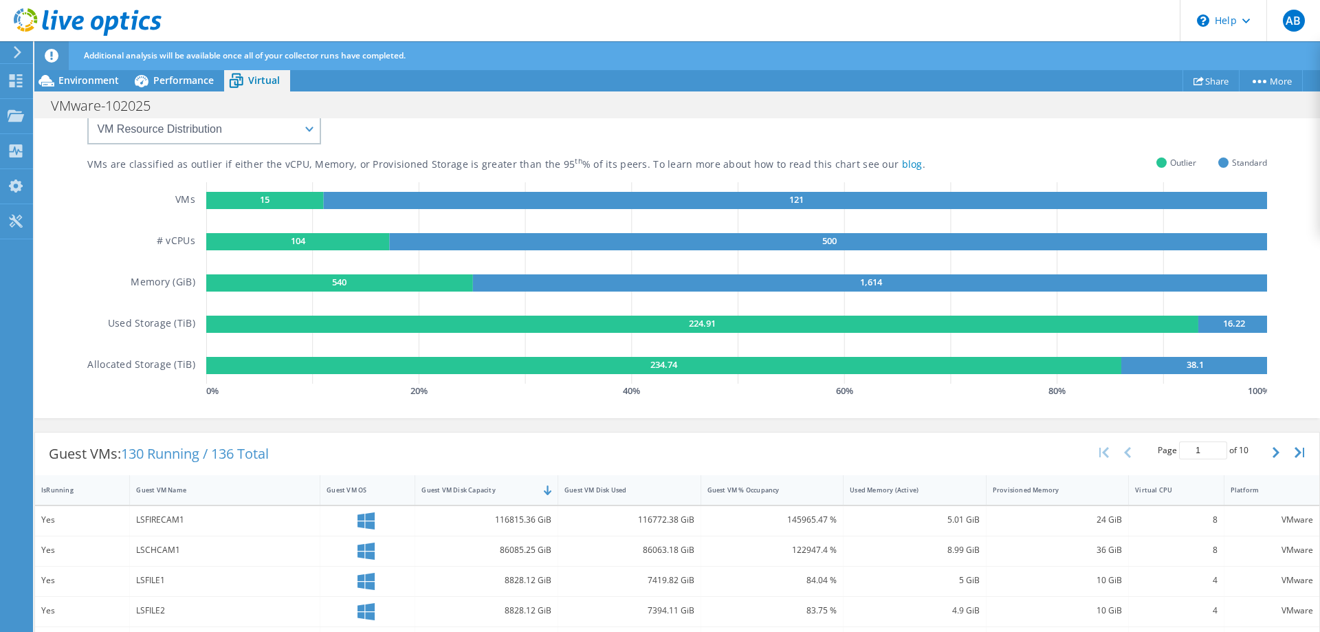
click at [276, 200] on rect at bounding box center [265, 200] width 118 height 17
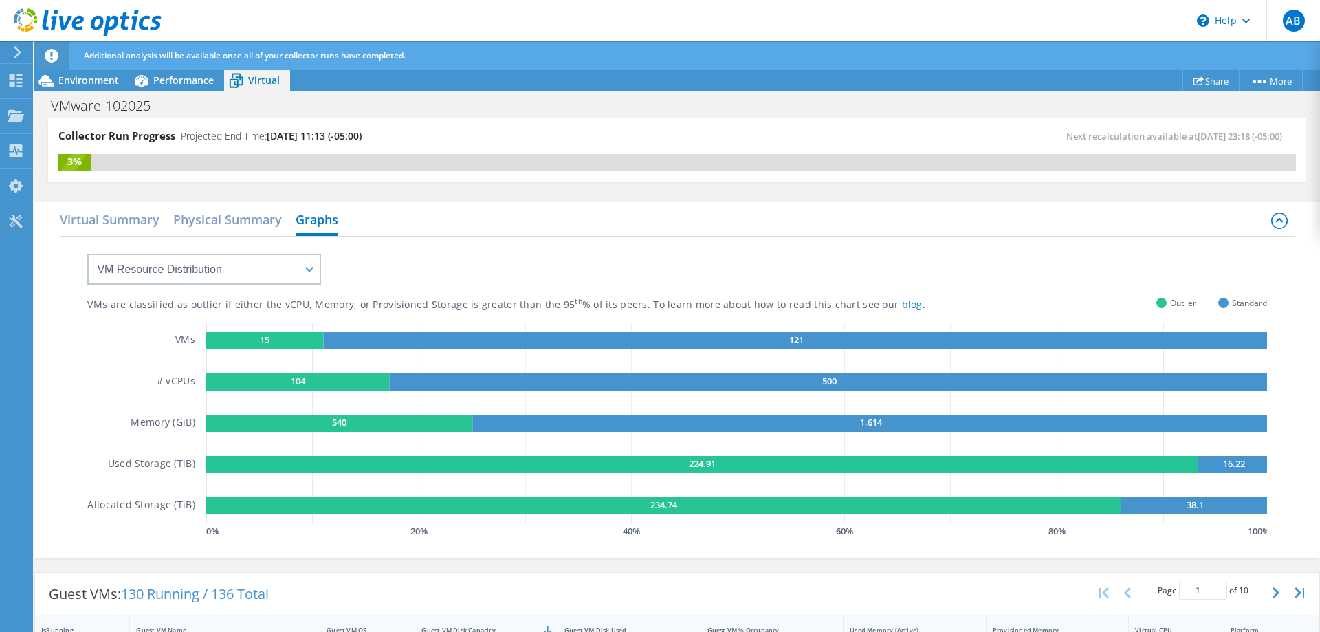
click at [795, 340] on text "121" at bounding box center [796, 339] width 14 height 12
click at [87, 254] on select "VM Resource Distribution Provisioning Contrast Over Provisioning" at bounding box center [204, 269] width 234 height 31
click option "Provisioning Contrast" at bounding box center [0, 0] width 0 height 0
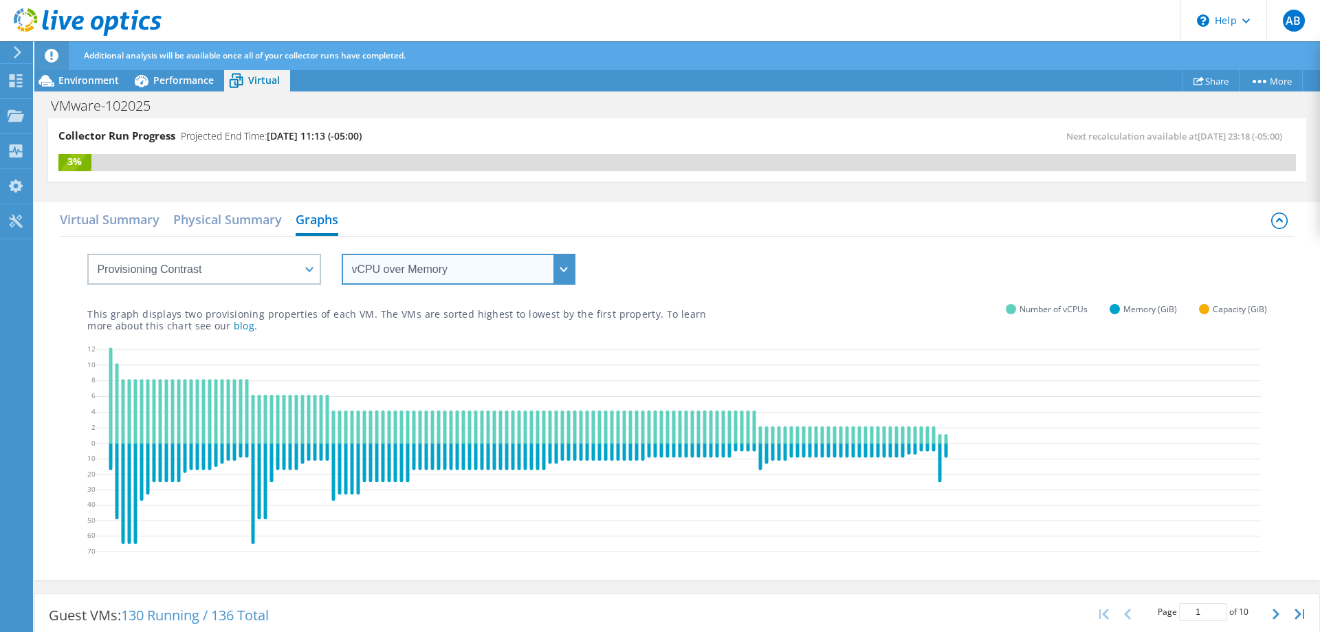
click at [342, 254] on select "vCPU over Memory vCPU over Capacity Memory over vCPU Memory over Capacity Capac…" at bounding box center [459, 269] width 234 height 31
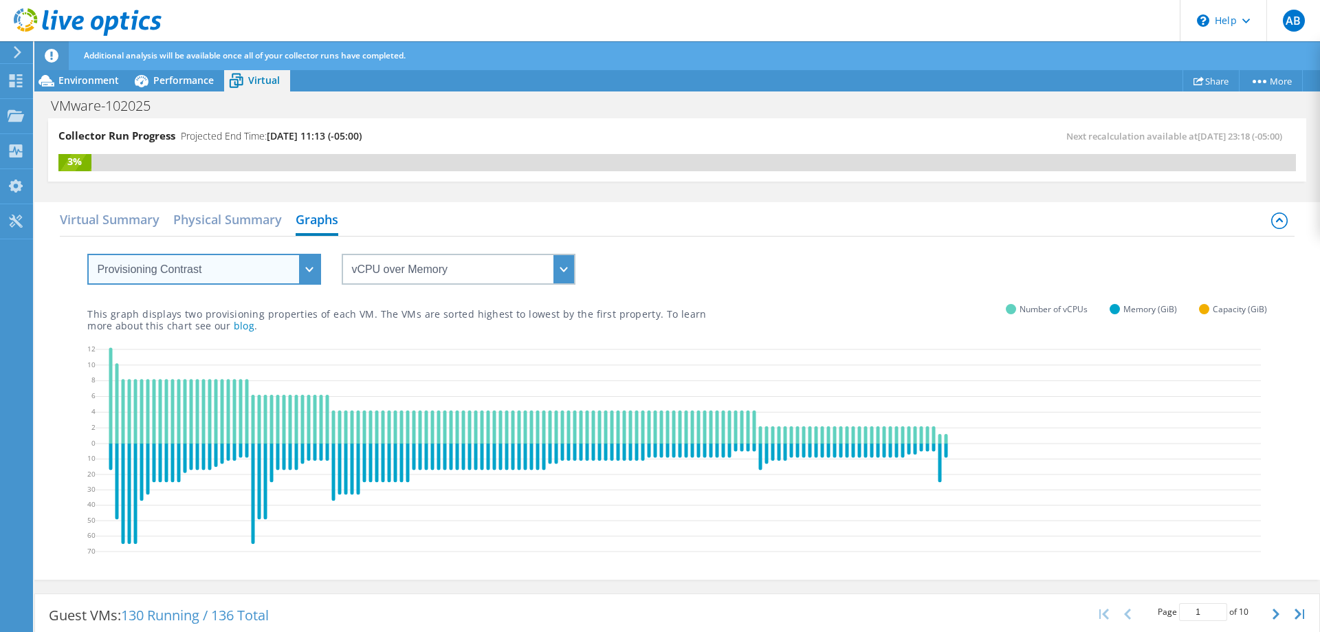
click at [87, 254] on select "VM Resource Distribution Provisioning Contrast Over Provisioning" at bounding box center [204, 269] width 234 height 31
select select "Over Provisioning"
click option "Over Provisioning" at bounding box center [0, 0] width 0 height 0
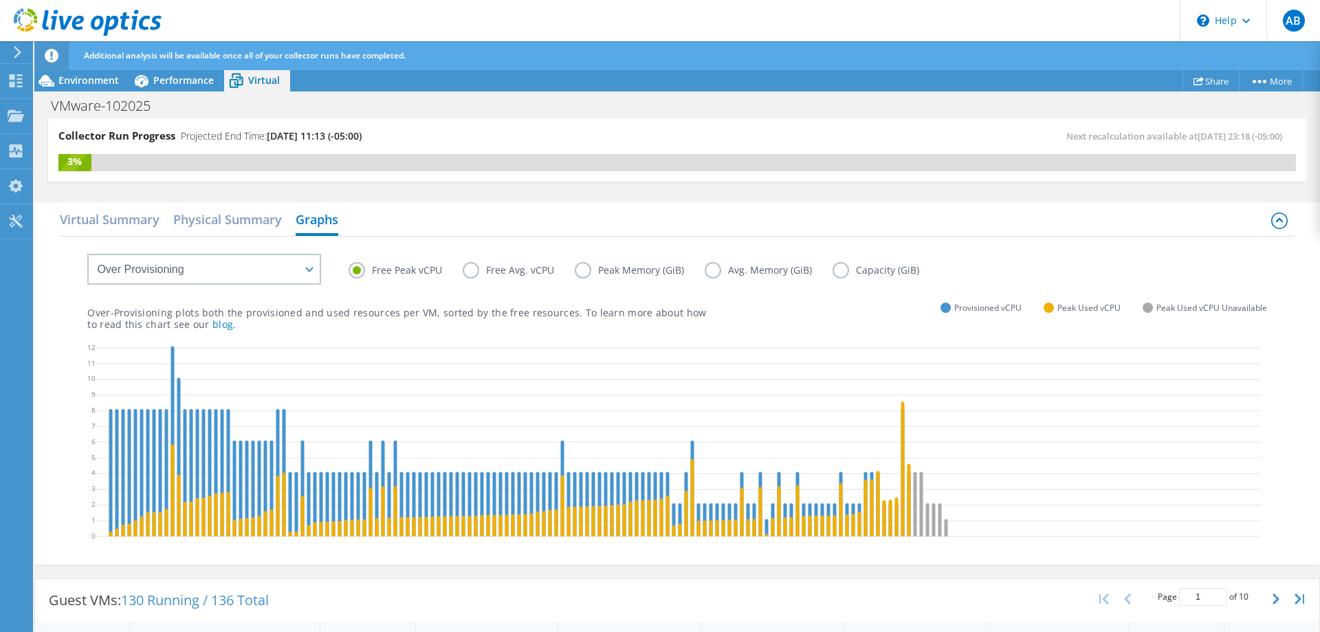
click at [845, 272] on label "Capacity (GiB)" at bounding box center [885, 270] width 107 height 16
click at [0, 0] on input "Capacity (GiB)" at bounding box center [0, 0] width 0 height 0
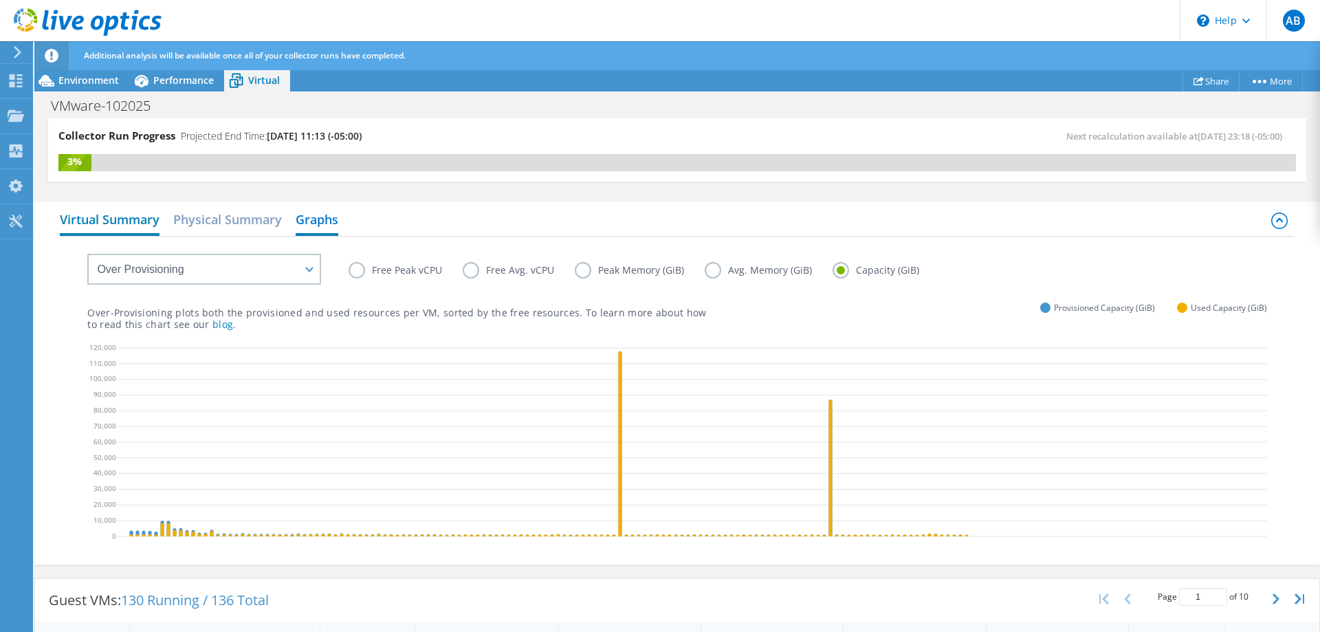
click at [102, 218] on h2 "Virtual Summary" at bounding box center [110, 221] width 100 height 30
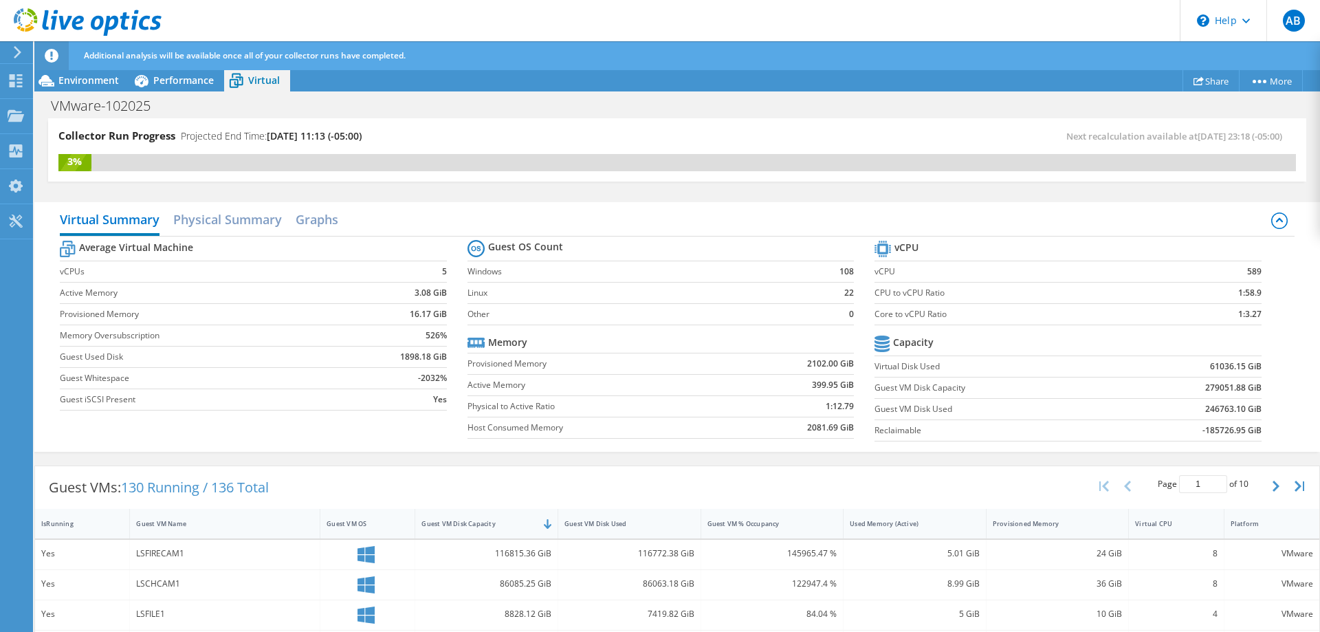
click at [15, 54] on icon at bounding box center [17, 52] width 10 height 12
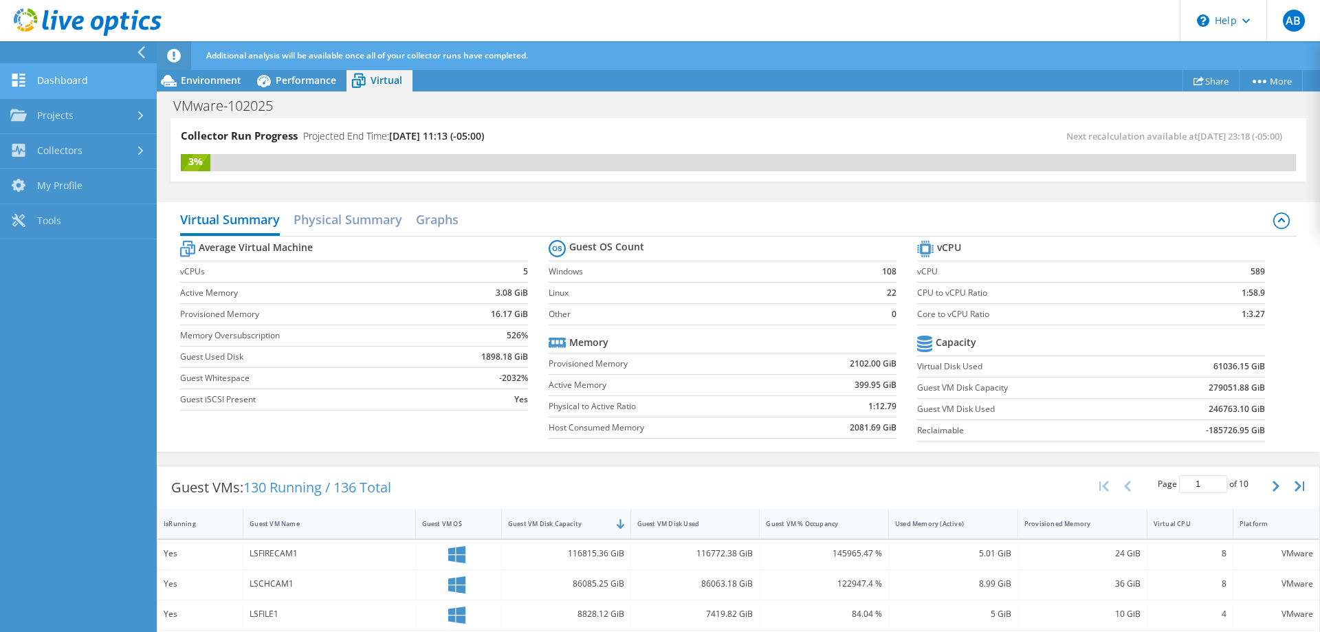
click at [60, 80] on link "Dashboard" at bounding box center [78, 81] width 157 height 35
